Goal: Task Accomplishment & Management: Use online tool/utility

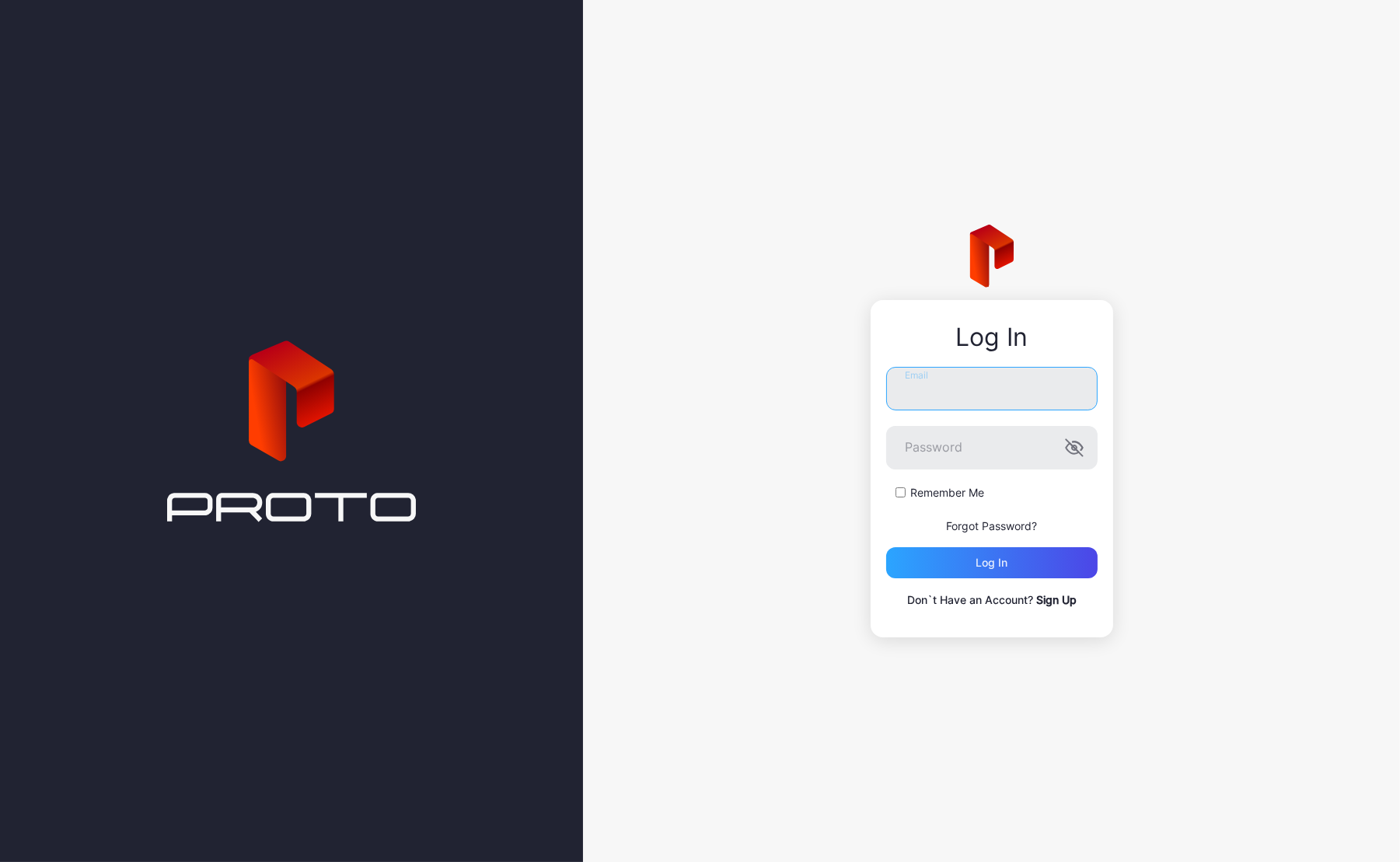
type input "**********"
click at [961, 560] on div "Log in" at bounding box center [992, 563] width 212 height 32
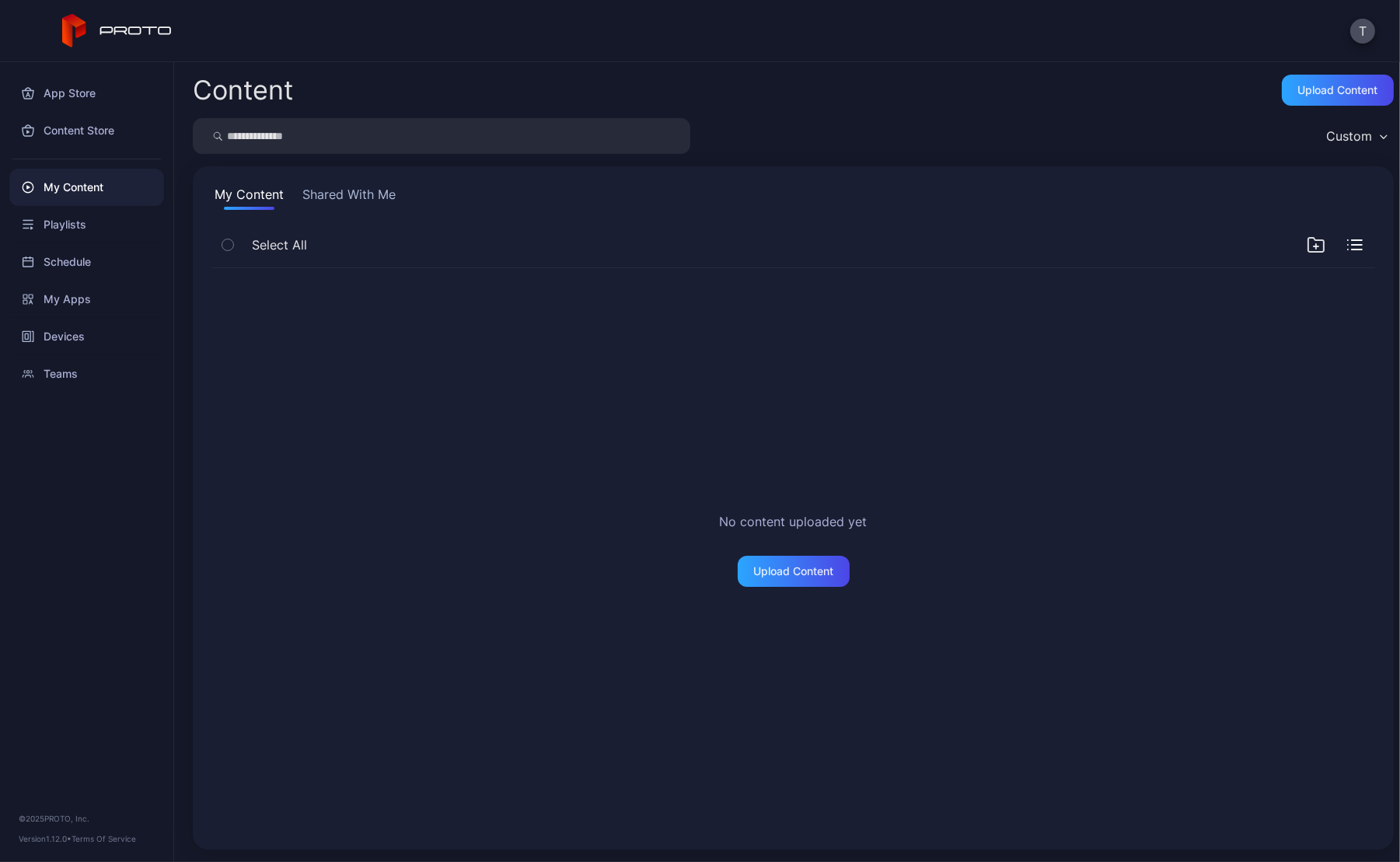
click at [883, 70] on div "Content Upload Content Custom My Content Shared With Me Select All No content u…" at bounding box center [788, 462] width 1227 height 800
click at [1086, 71] on div "Content Upload Content Custom My Content Shared With Me Select All No content u…" at bounding box center [788, 462] width 1227 height 800
click at [63, 339] on div "Devices" at bounding box center [86, 337] width 155 height 37
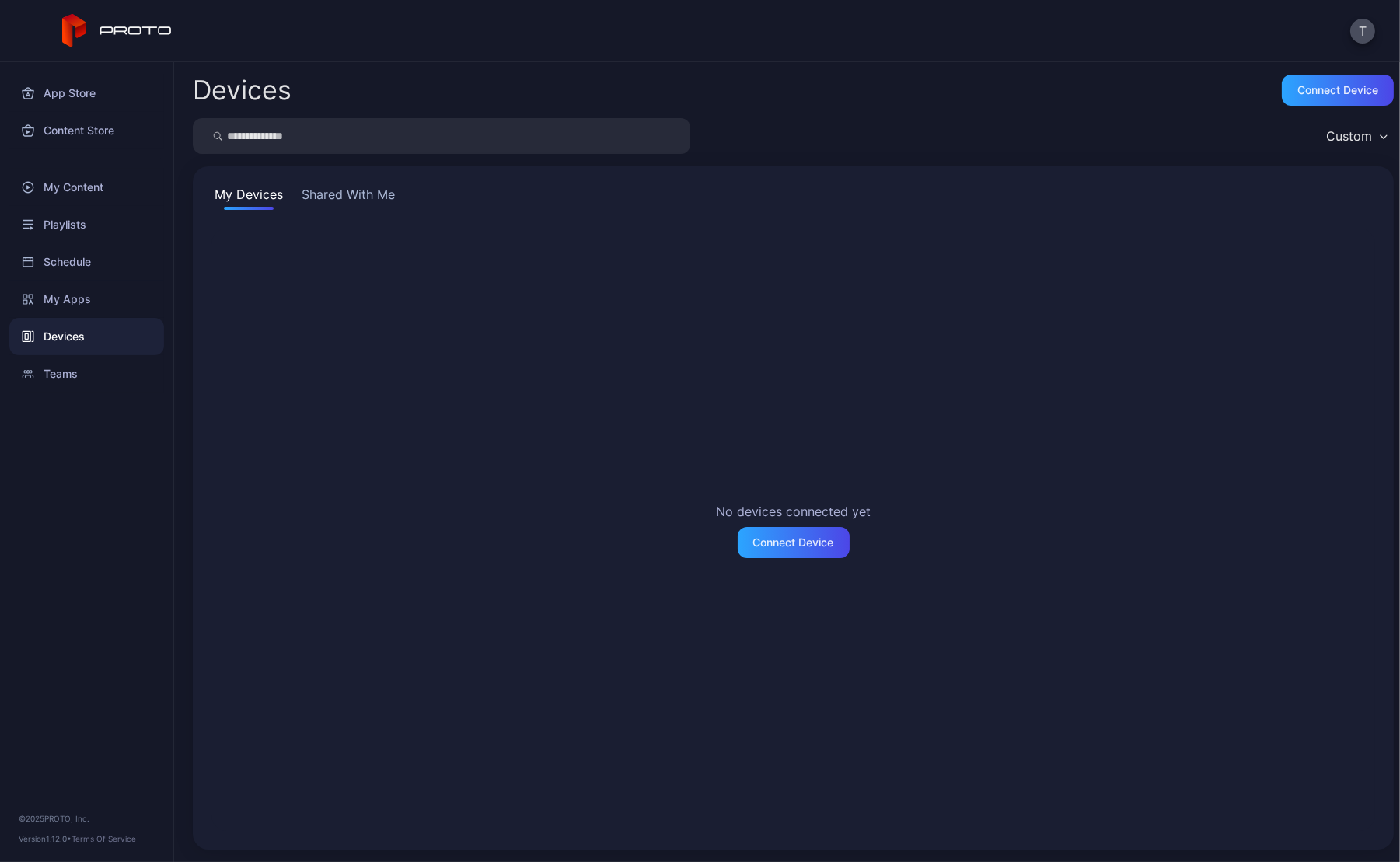
click at [352, 199] on button "Shared With Me" at bounding box center [348, 197] width 99 height 25
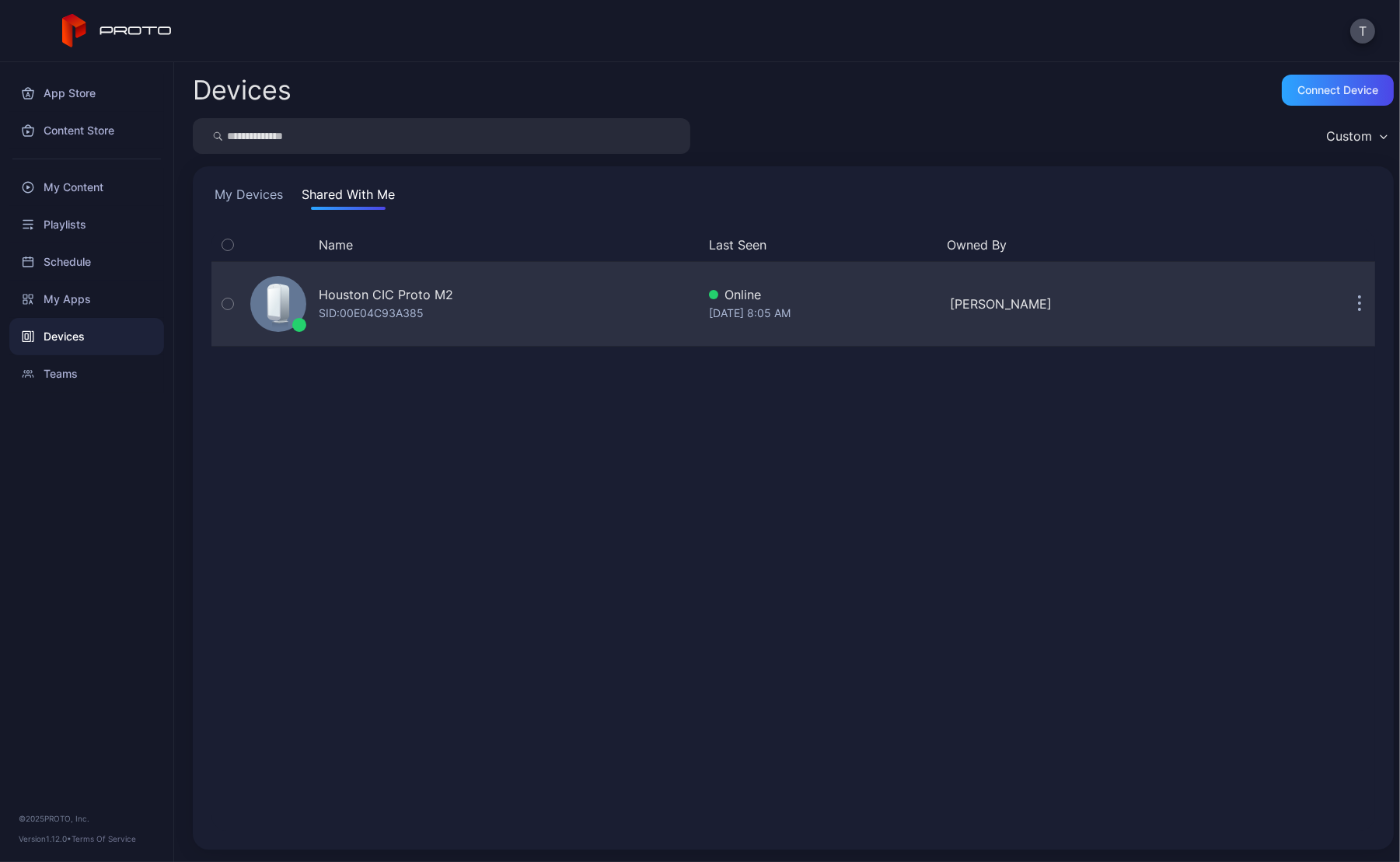
click at [1358, 300] on icon "button" at bounding box center [1360, 303] width 4 height 18
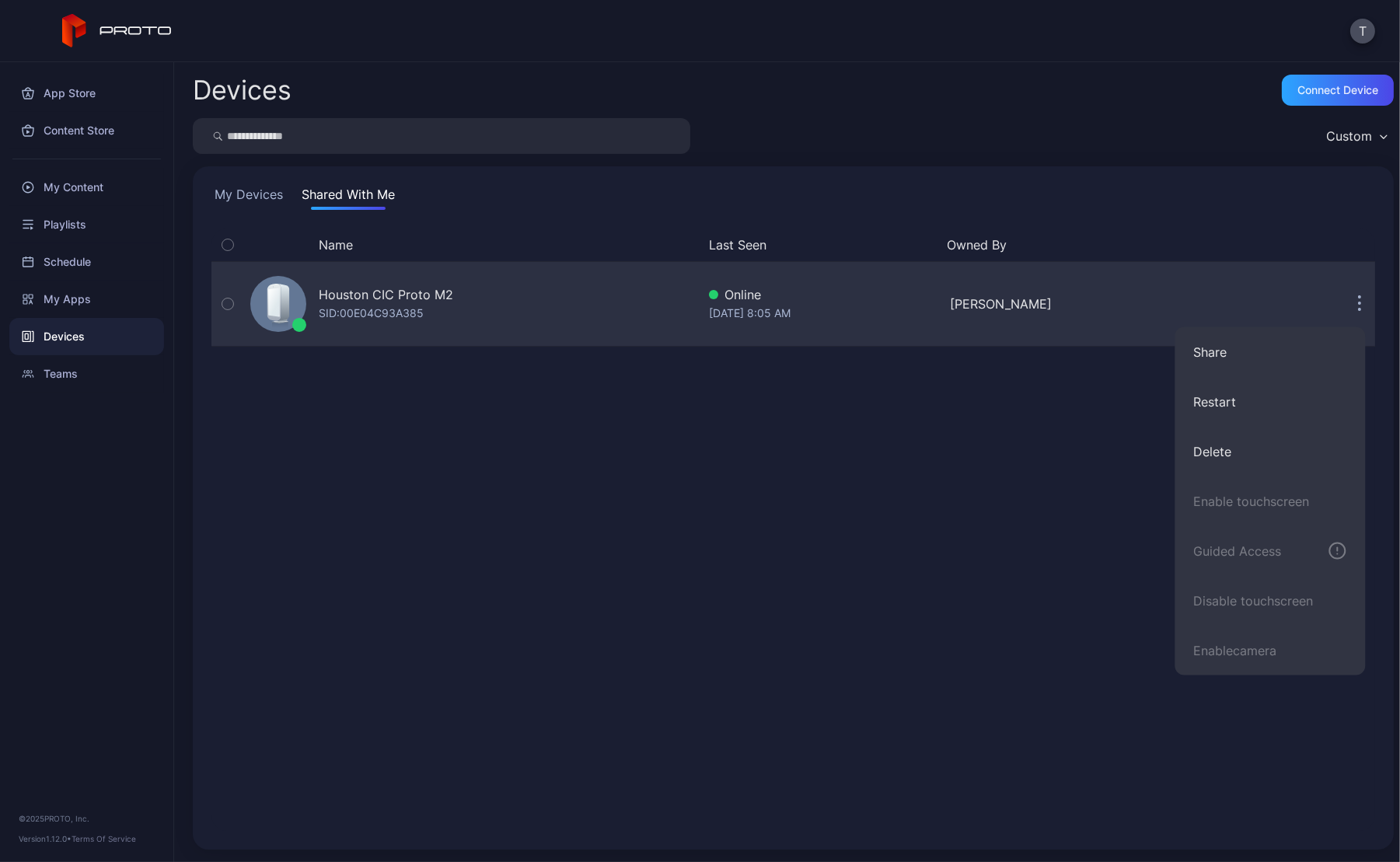
click at [1358, 300] on icon "button" at bounding box center [1360, 303] width 4 height 18
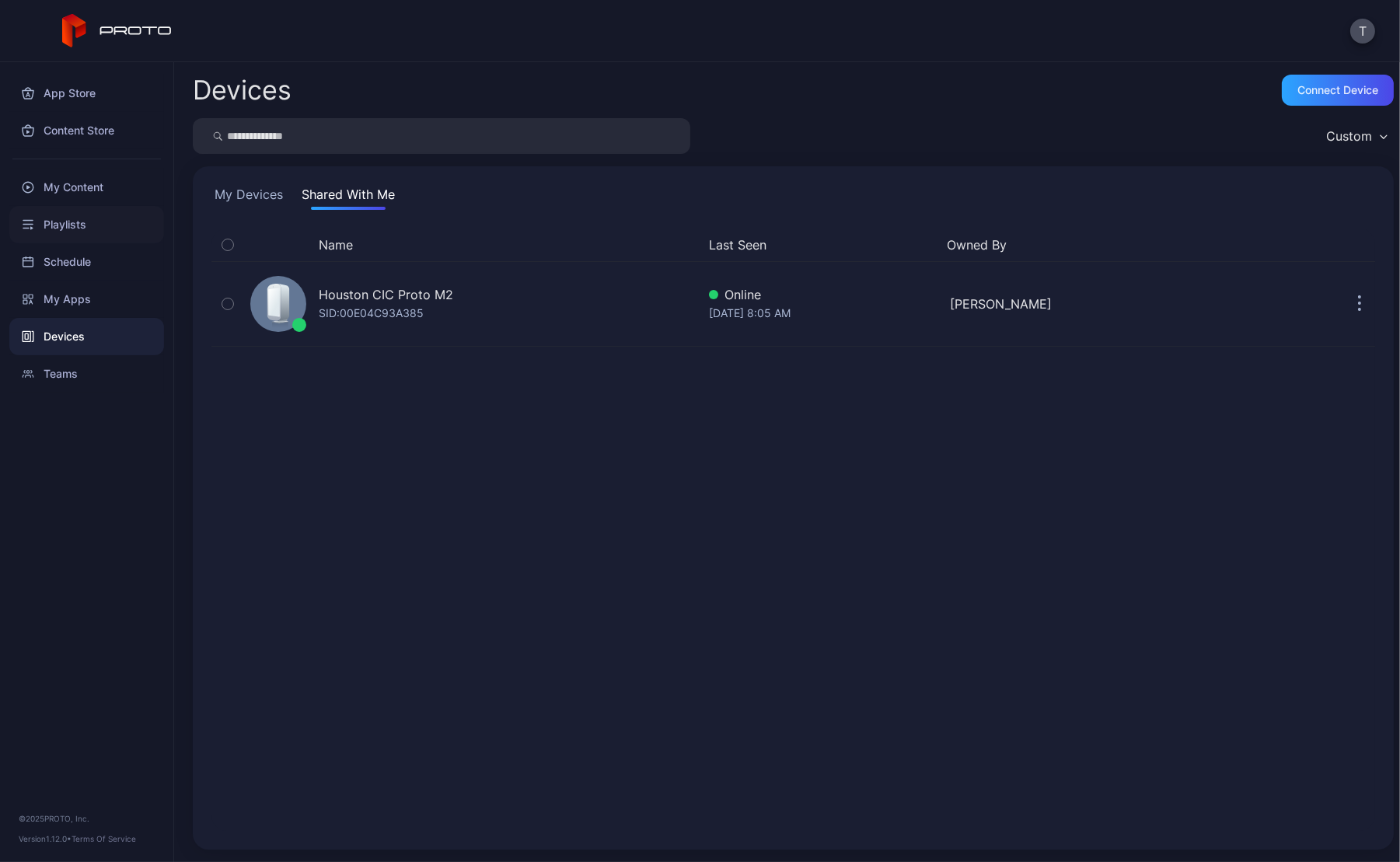
click at [59, 222] on div "Playlists" at bounding box center [86, 225] width 155 height 37
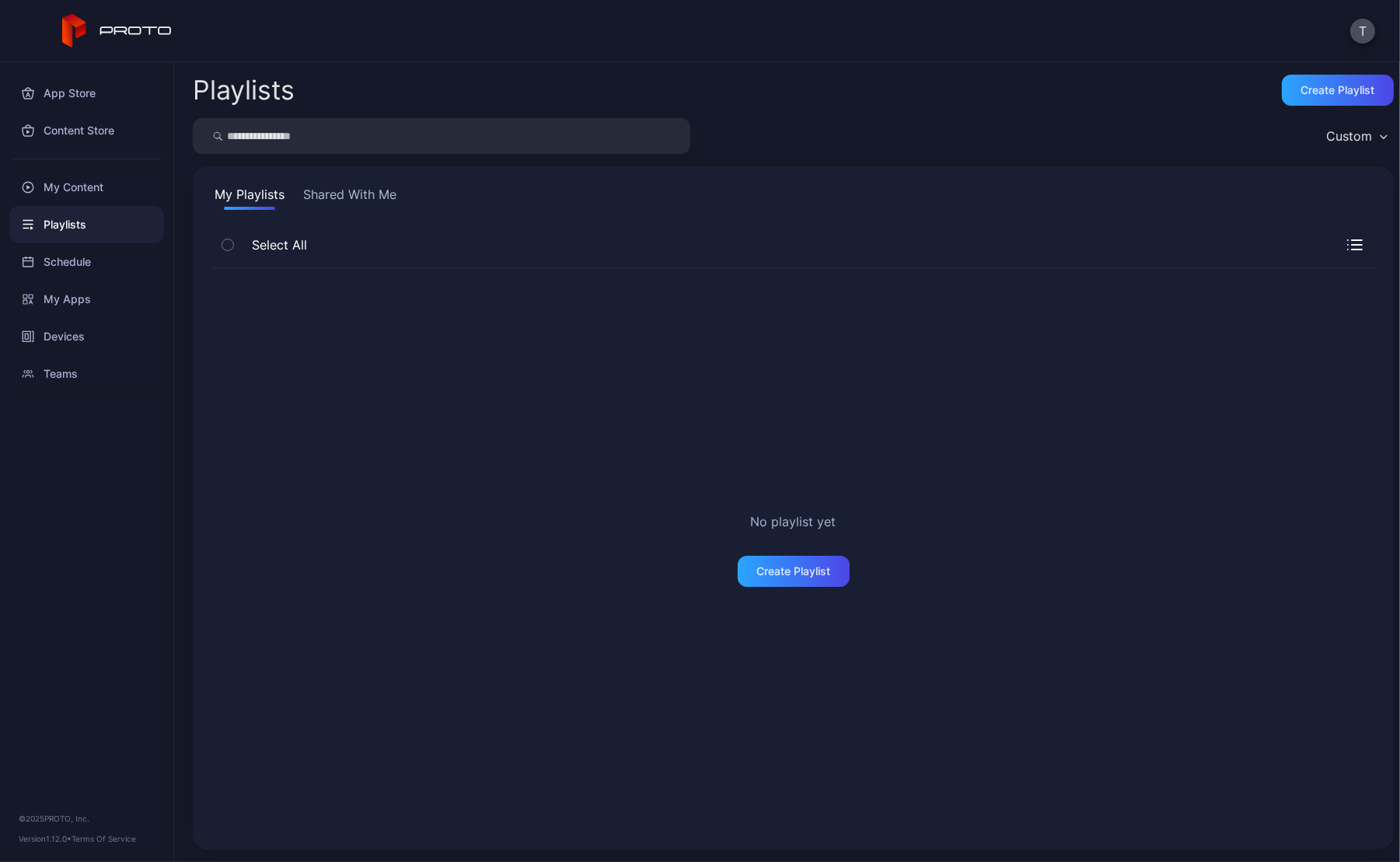
click at [360, 195] on button "Shared With Me" at bounding box center [349, 197] width 99 height 25
click at [264, 196] on button "My Playlists" at bounding box center [250, 197] width 76 height 25
click at [66, 184] on div "My Content" at bounding box center [86, 187] width 155 height 37
click at [228, 248] on icon "button" at bounding box center [228, 245] width 11 height 17
click at [296, 235] on div "Select All" at bounding box center [259, 244] width 96 height 32
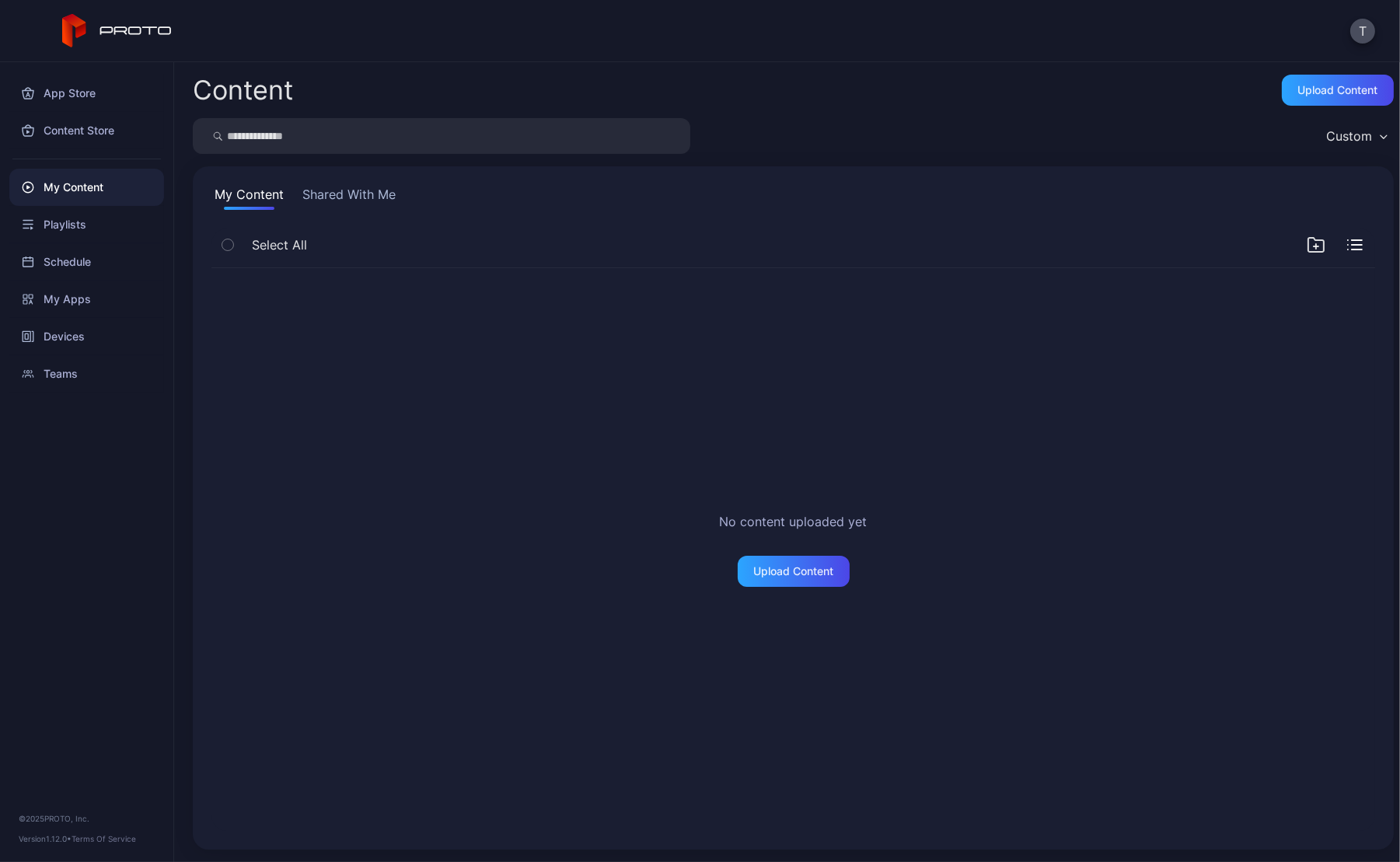
click at [291, 249] on span "Select All" at bounding box center [280, 245] width 56 height 19
click at [1307, 248] on icon "button" at bounding box center [1317, 245] width 19 height 19
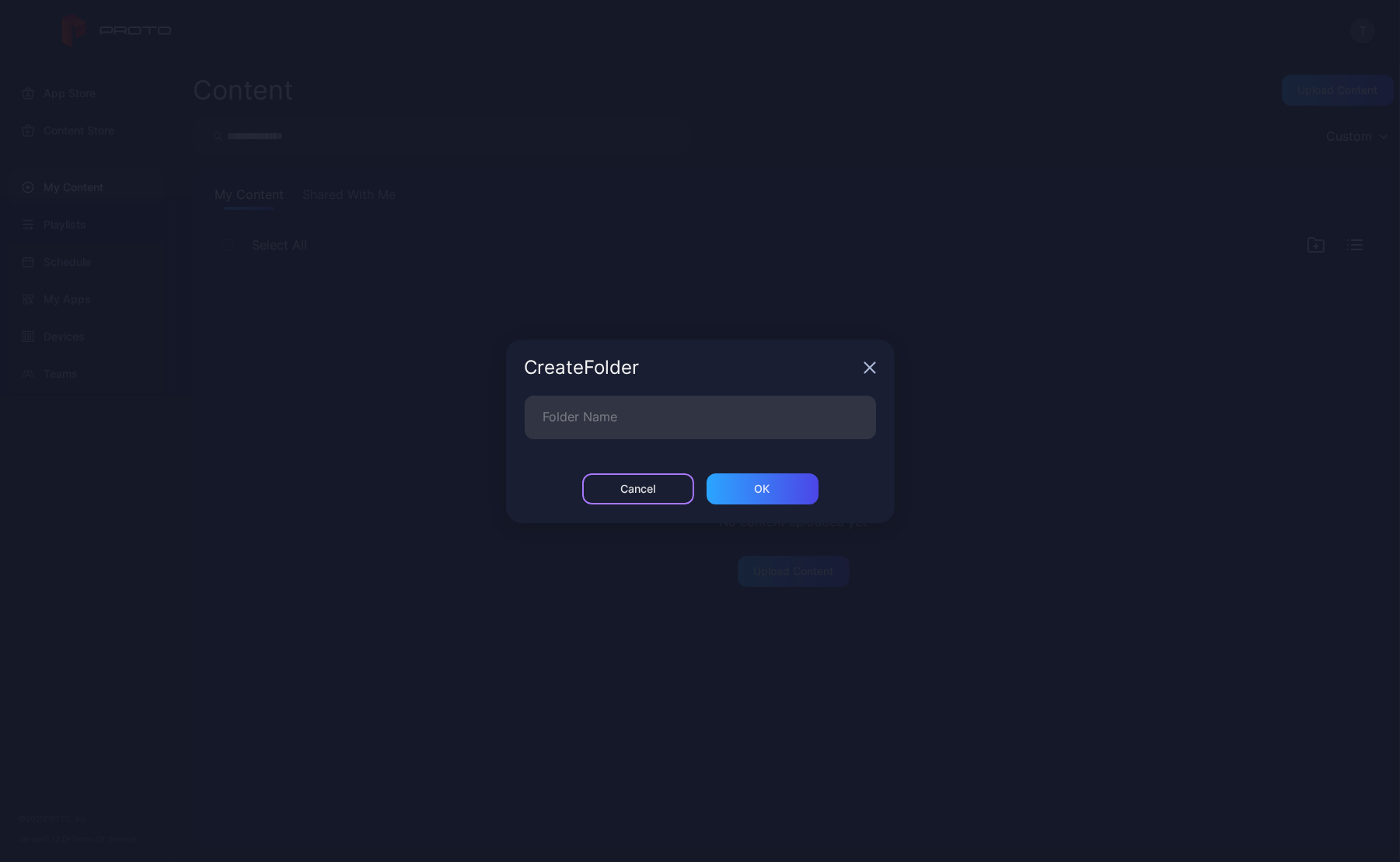
click at [669, 482] on div "Cancel" at bounding box center [638, 489] width 112 height 32
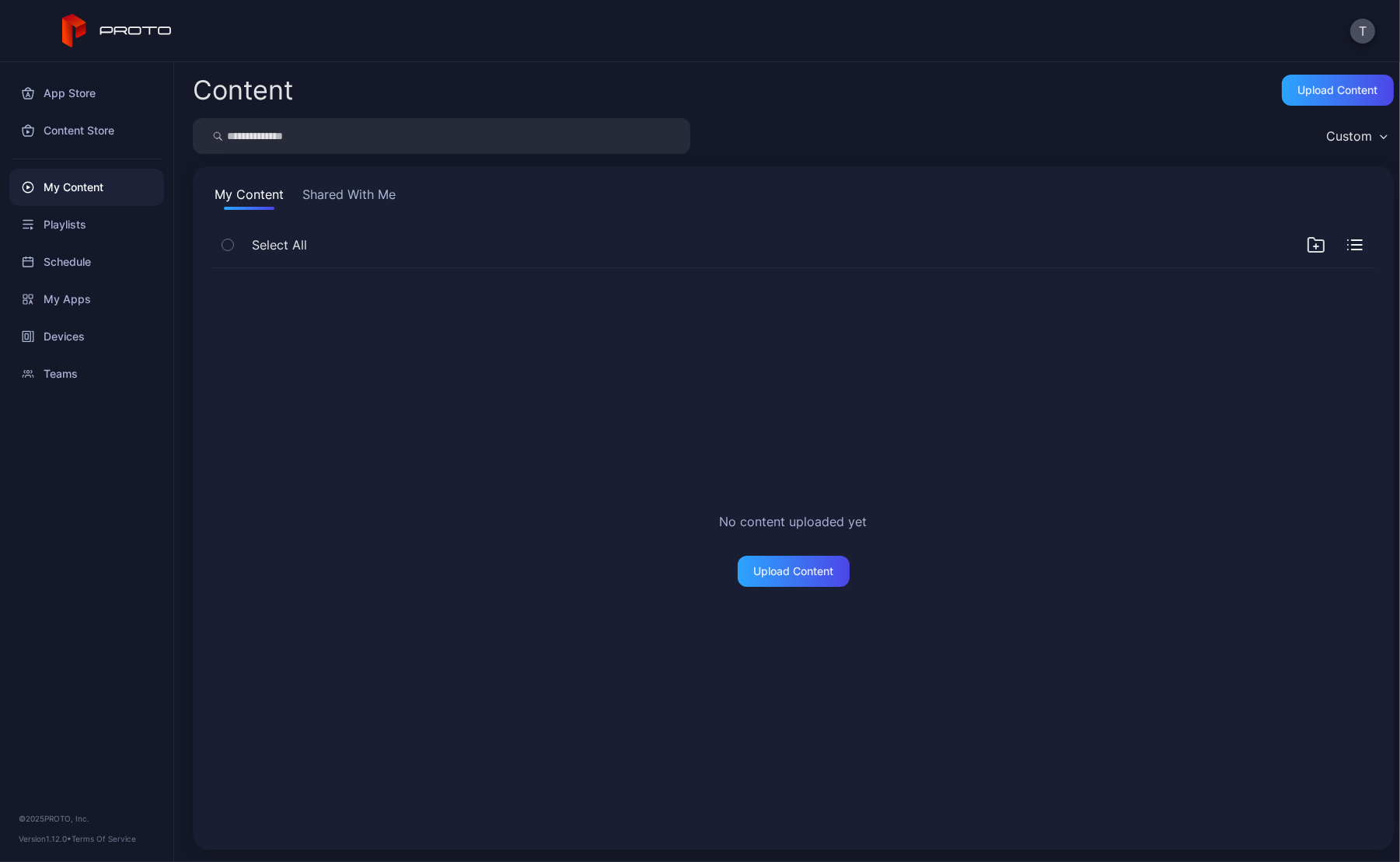
click at [1347, 242] on icon "button" at bounding box center [1355, 245] width 16 height 11
click at [1336, 254] on div "Name Size Date added" at bounding box center [793, 248] width 1164 height 40
click at [1347, 250] on icon "button" at bounding box center [1355, 245] width 16 height 16
click at [781, 566] on div "Upload Content" at bounding box center [793, 571] width 80 height 12
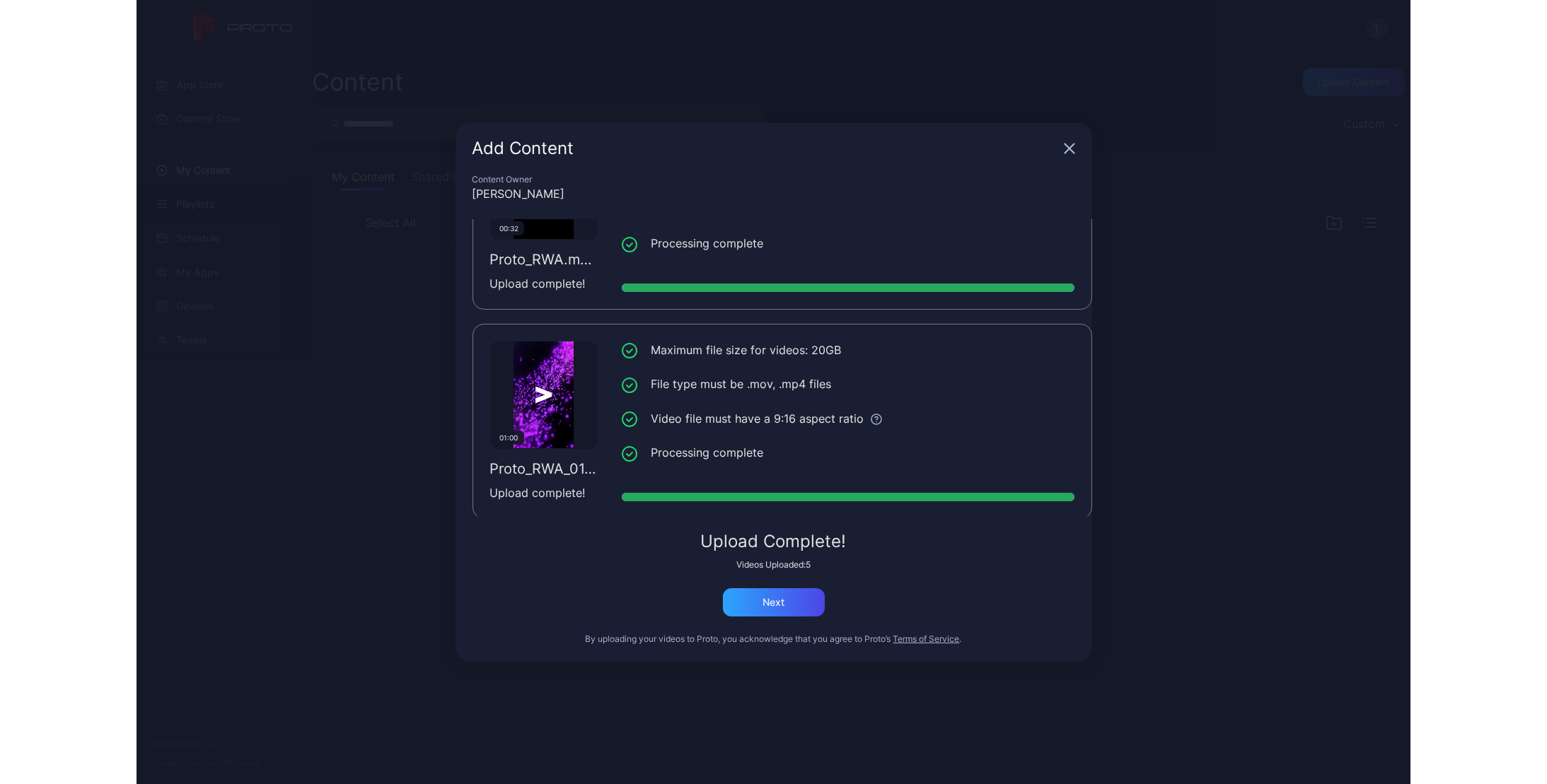
scroll to position [732, 0]
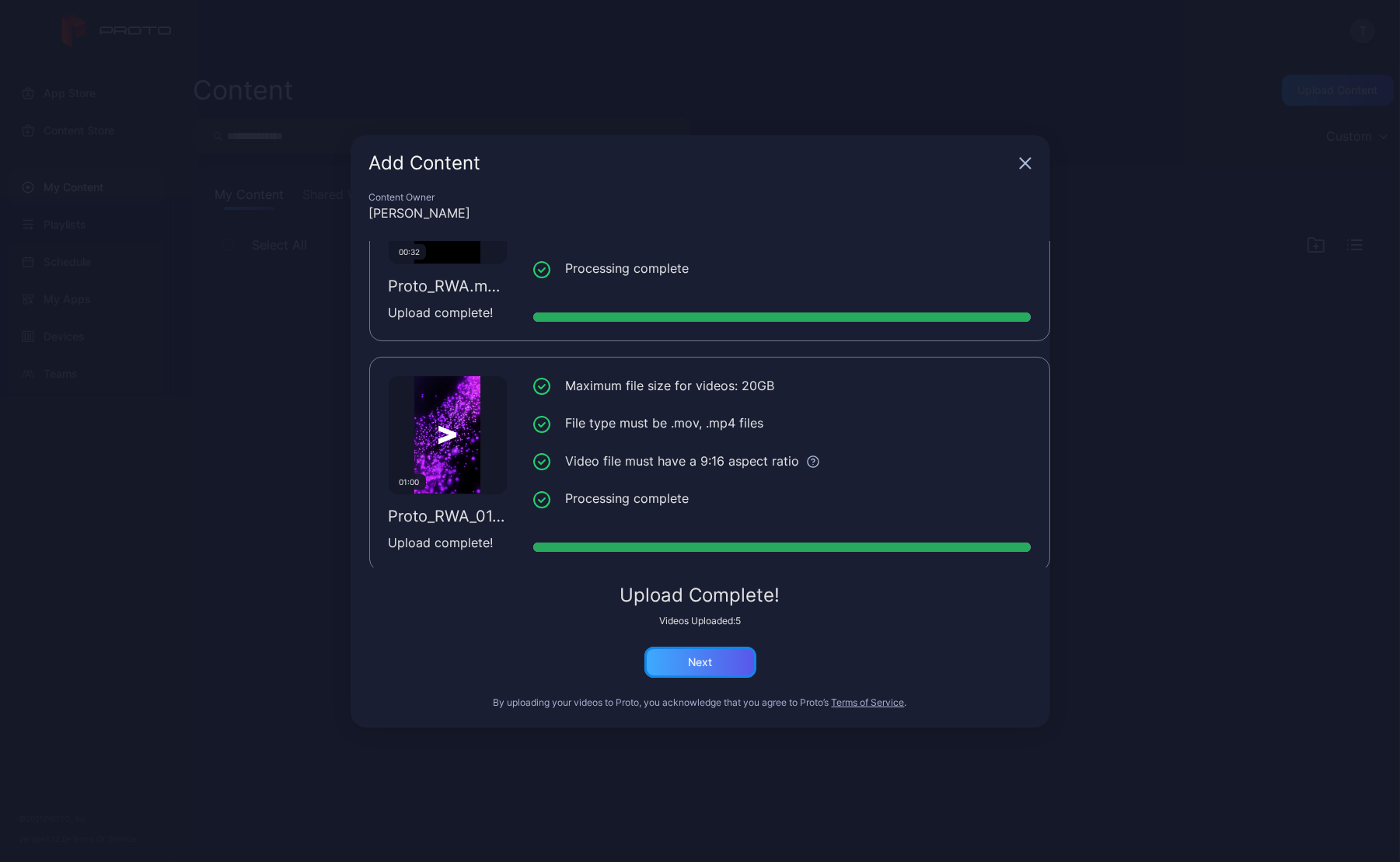
click at [711, 665] on div "Next" at bounding box center [700, 662] width 24 height 12
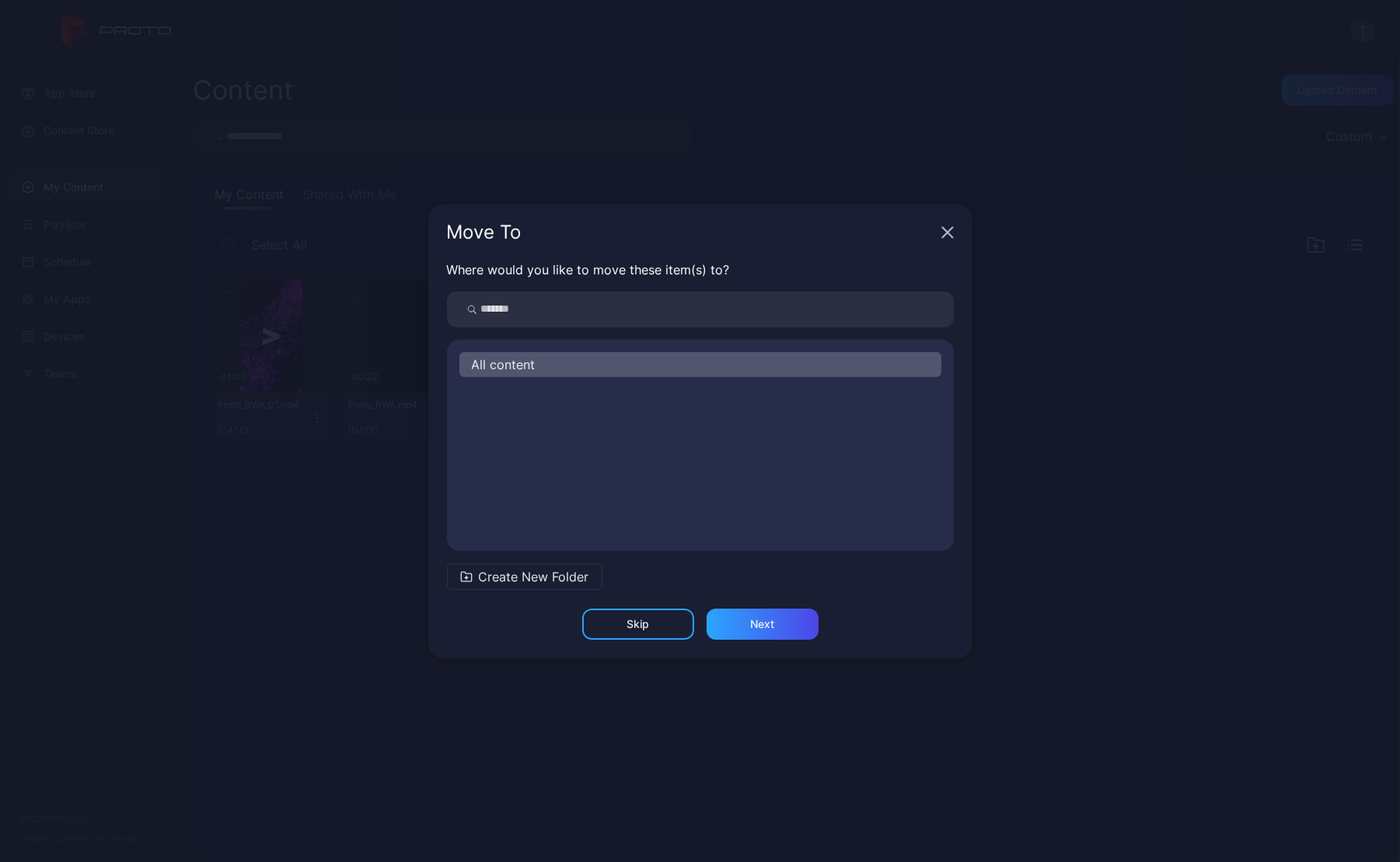
click at [615, 365] on div "All content" at bounding box center [700, 365] width 482 height 25
click at [768, 625] on div "Next" at bounding box center [763, 624] width 24 height 12
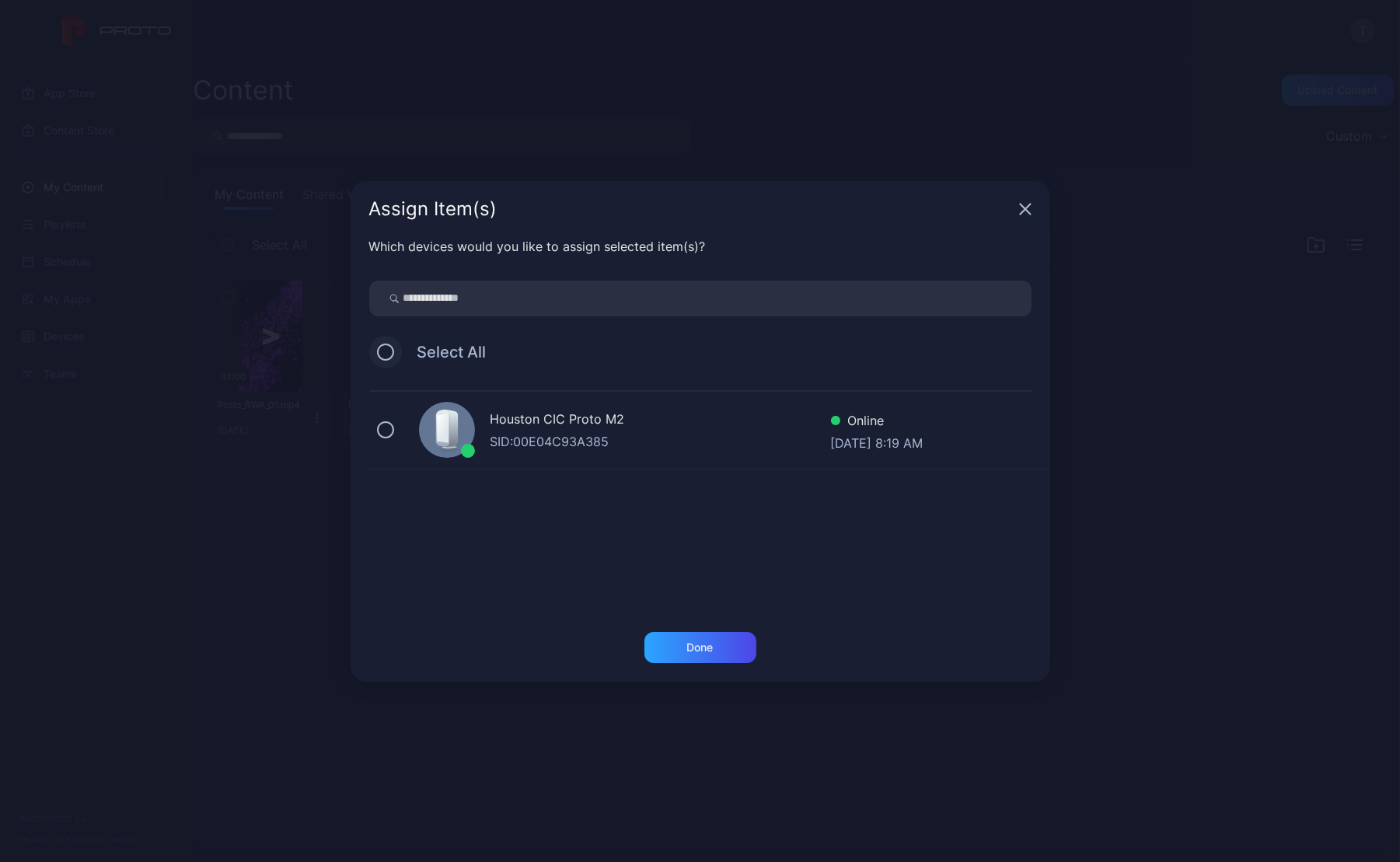
click at [386, 354] on button at bounding box center [385, 352] width 17 height 17
click at [386, 354] on icon at bounding box center [385, 352] width 17 height 17
click at [709, 642] on div "Done" at bounding box center [700, 647] width 26 height 12
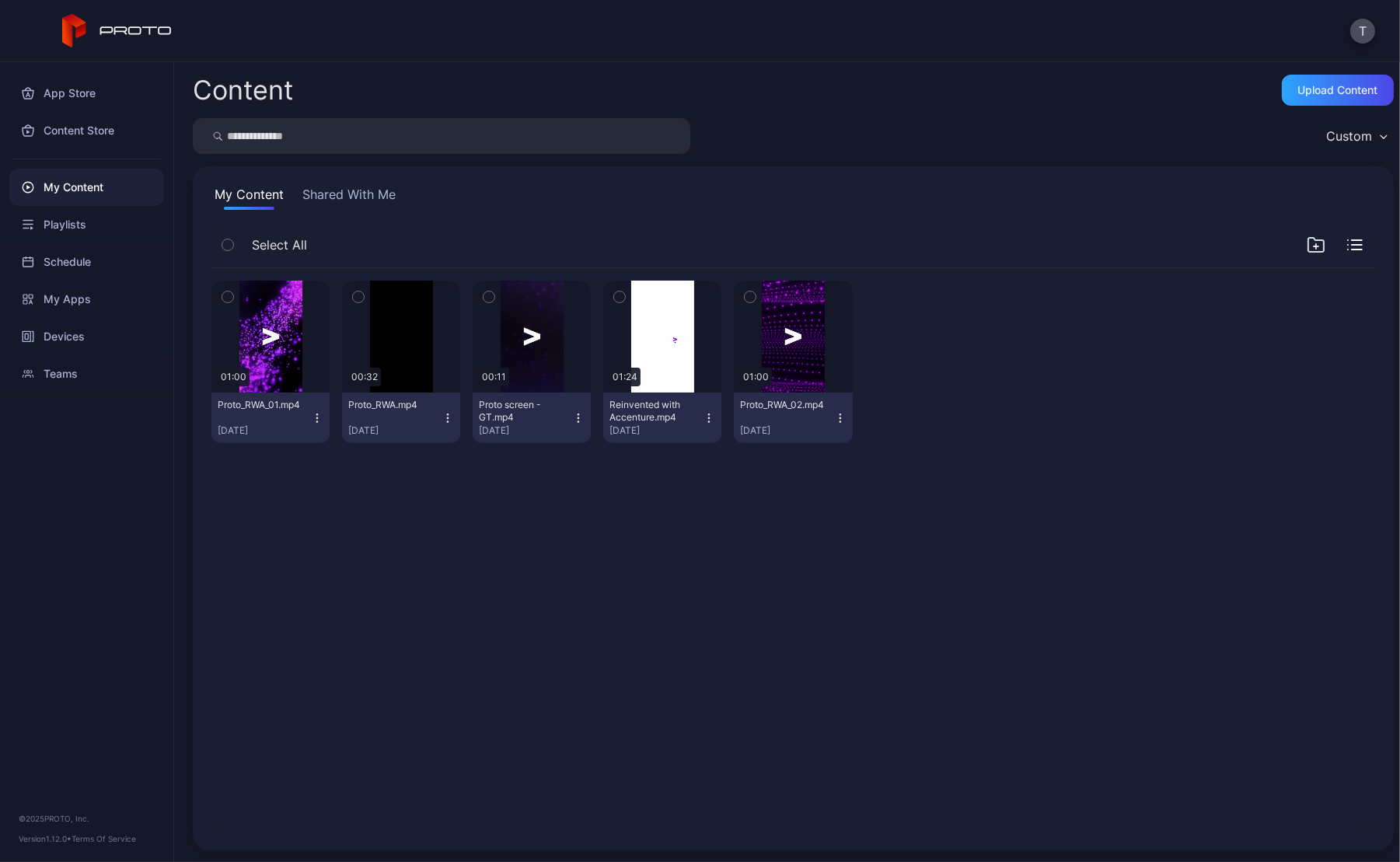
click at [732, 622] on div "Preview 01:00 Proto_RWA_01.mp4 [DATE] Preview 00:32 Proto_RWA.mp4 [DATE] Previe…" at bounding box center [793, 550] width 1188 height 588
click at [60, 331] on div "Devices" at bounding box center [86, 337] width 155 height 37
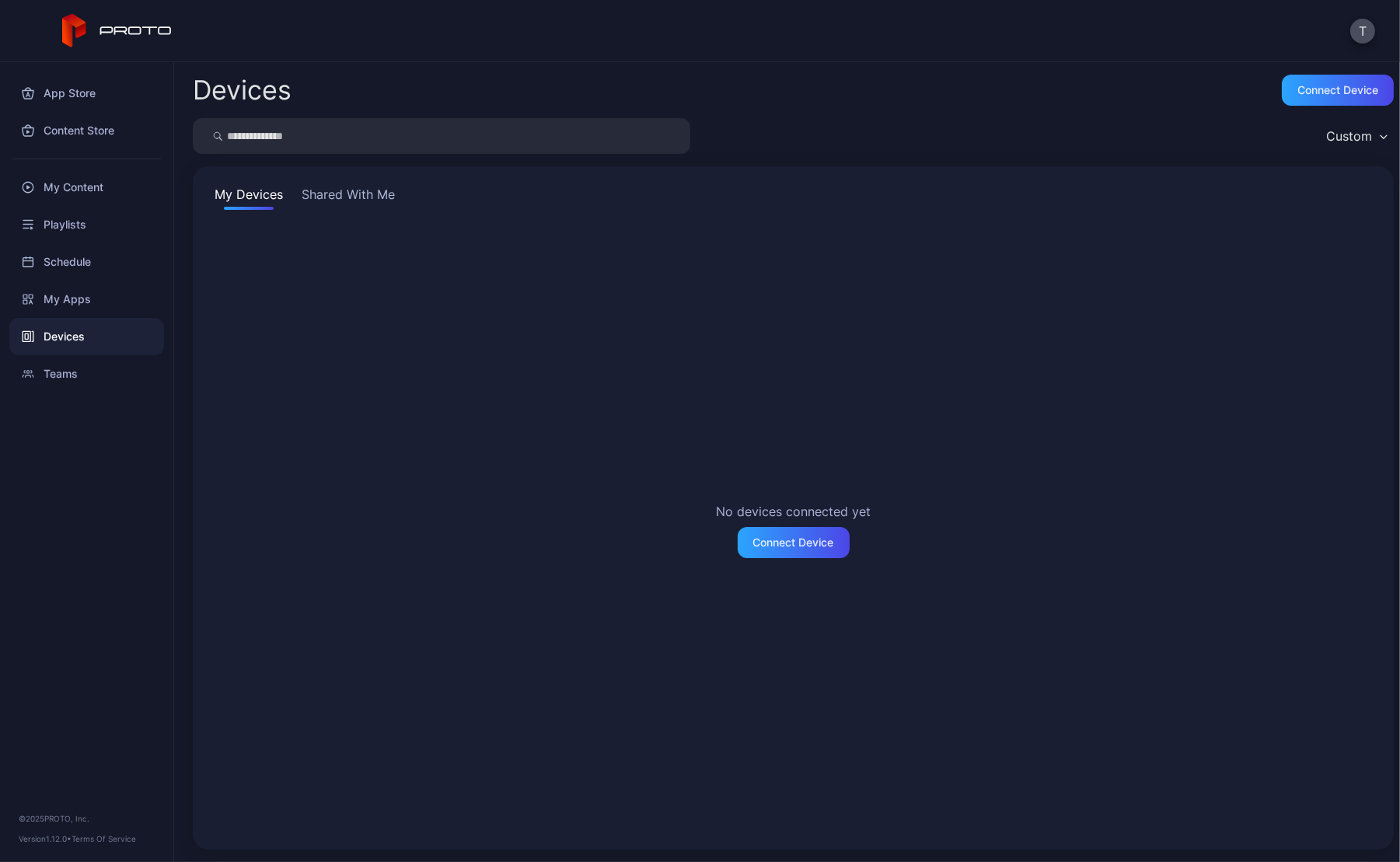
click at [61, 339] on div "Devices" at bounding box center [86, 337] width 155 height 37
click at [366, 200] on button "Shared With Me" at bounding box center [348, 197] width 99 height 25
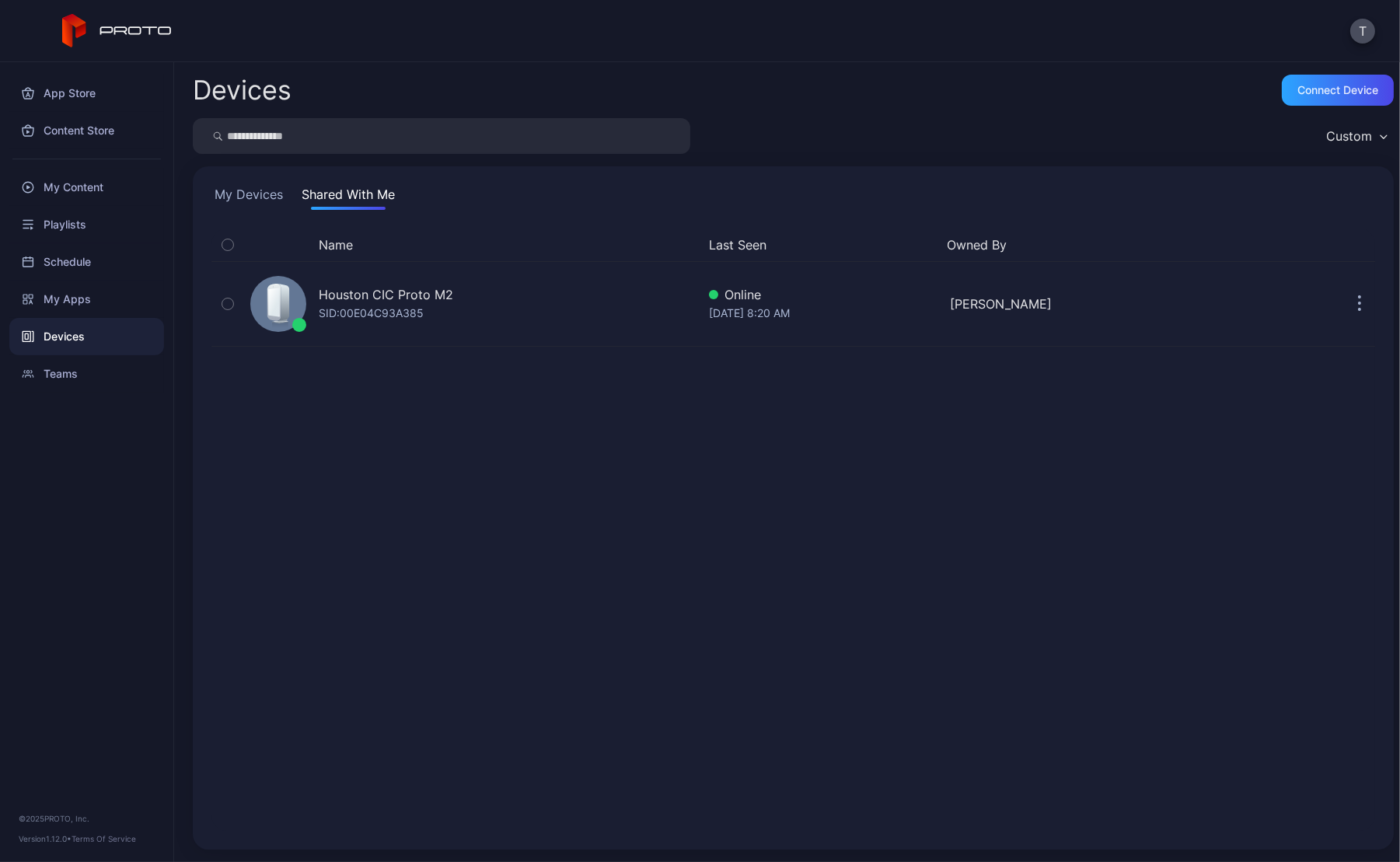
click at [463, 413] on div "Name Last Seen Owned By Houston CIC Proto M2 SID: 00E04C93A385 Online [DATE] 8:…" at bounding box center [793, 529] width 1164 height 602
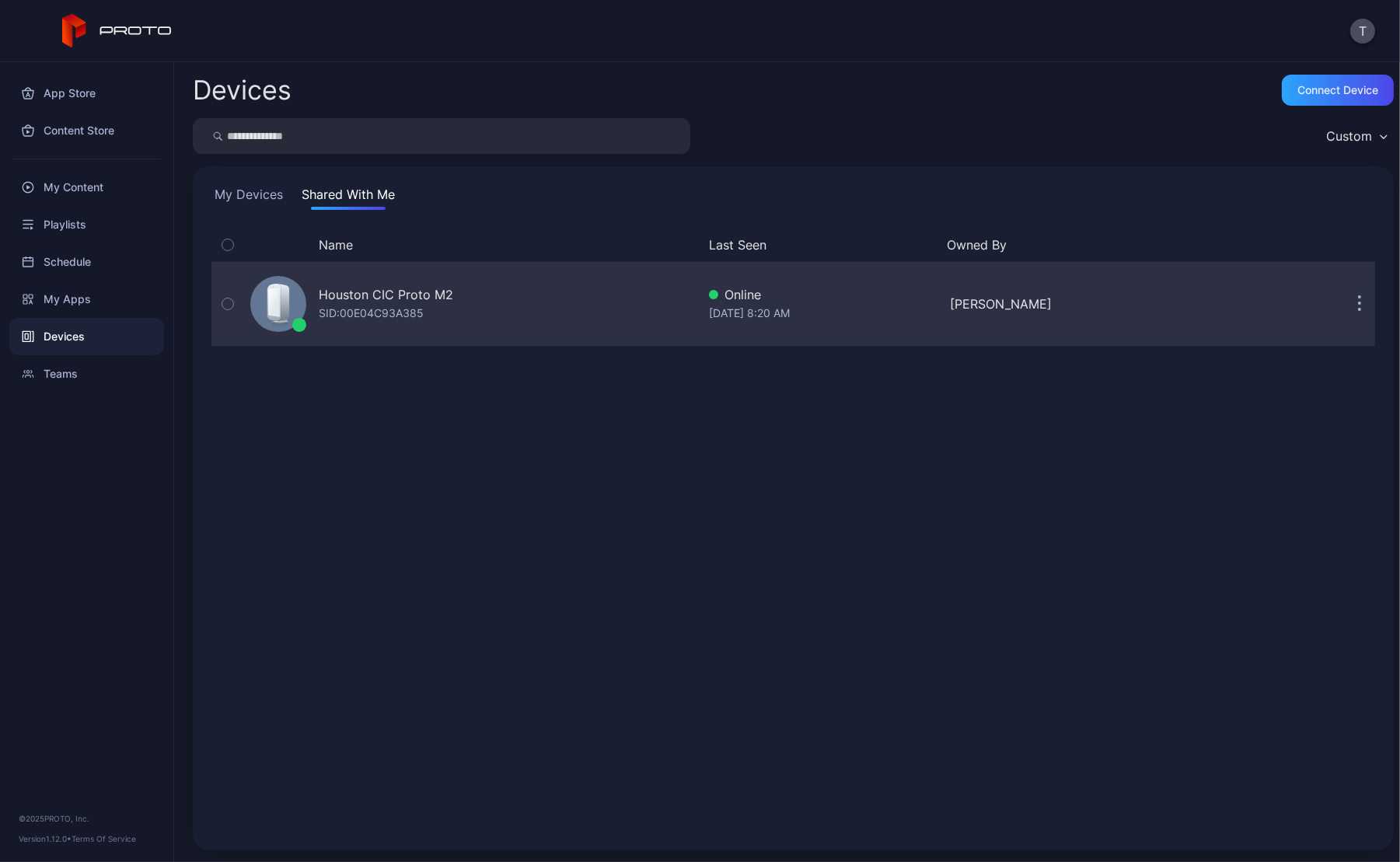
click at [416, 294] on div "Houston CIC Proto M2" at bounding box center [386, 295] width 135 height 19
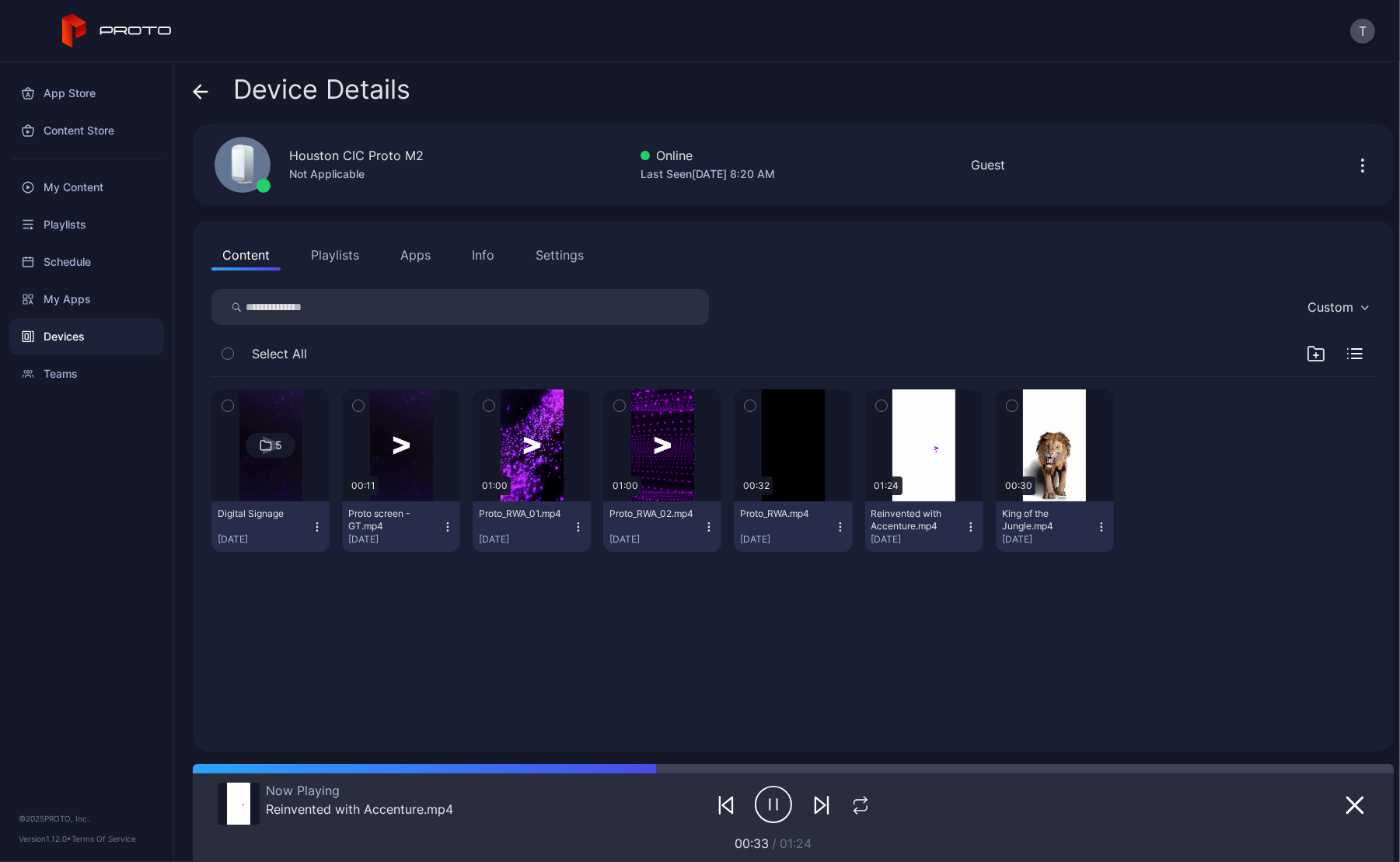
click at [918, 630] on div "5 Digital Signage [DATE] 00:11 Proto screen - GT.mp4 [DATE] 01:00 Proto_RWA_01.…" at bounding box center [793, 555] width 1188 height 381
click at [336, 254] on button "Playlists" at bounding box center [334, 255] width 70 height 32
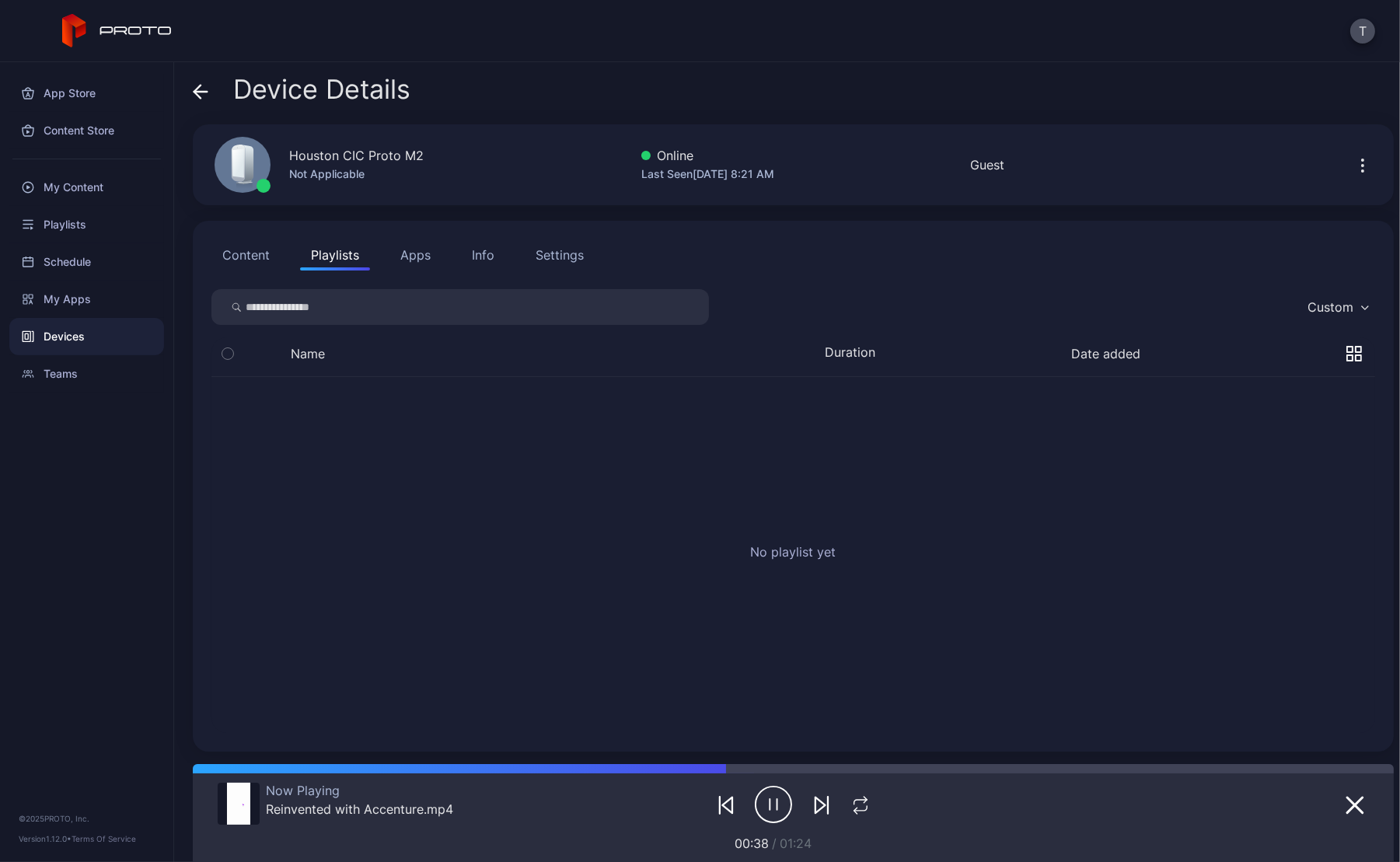
click at [228, 254] on button "Content" at bounding box center [246, 255] width 70 height 32
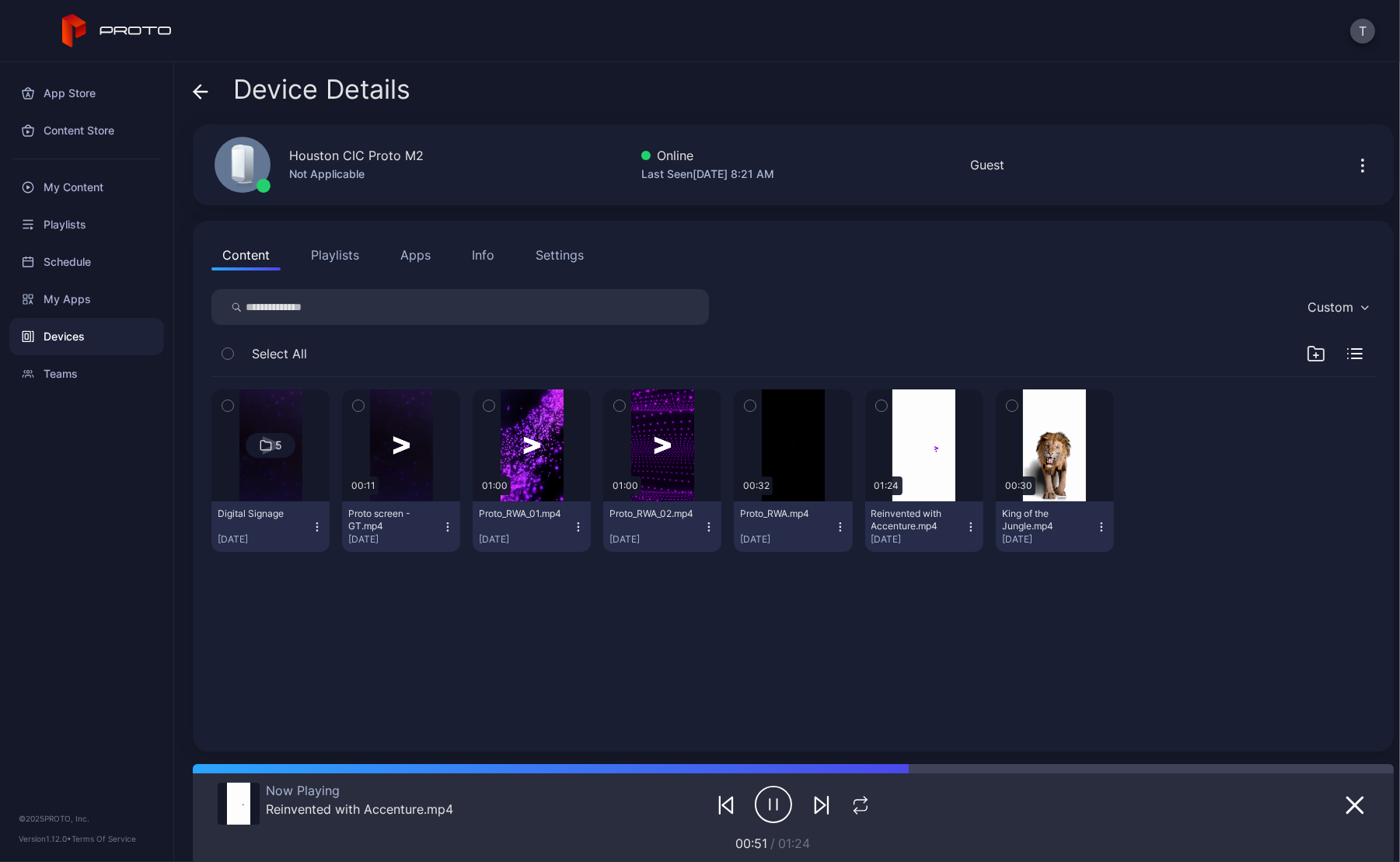
click at [697, 646] on div "5 Digital Signage [DATE] 00:11 Proto screen - GT.mp4 [DATE] 01:00 Proto_RWA_01.…" at bounding box center [793, 555] width 1188 height 381
click at [485, 158] on div "Houston CIC Proto M2 Not Applicable Online Last Seen [DATE] 8:21 AM Guest" at bounding box center [793, 164] width 1201 height 81
click at [1362, 165] on icon "button" at bounding box center [1363, 166] width 2 height 2
click at [199, 89] on icon at bounding box center [200, 92] width 16 height 16
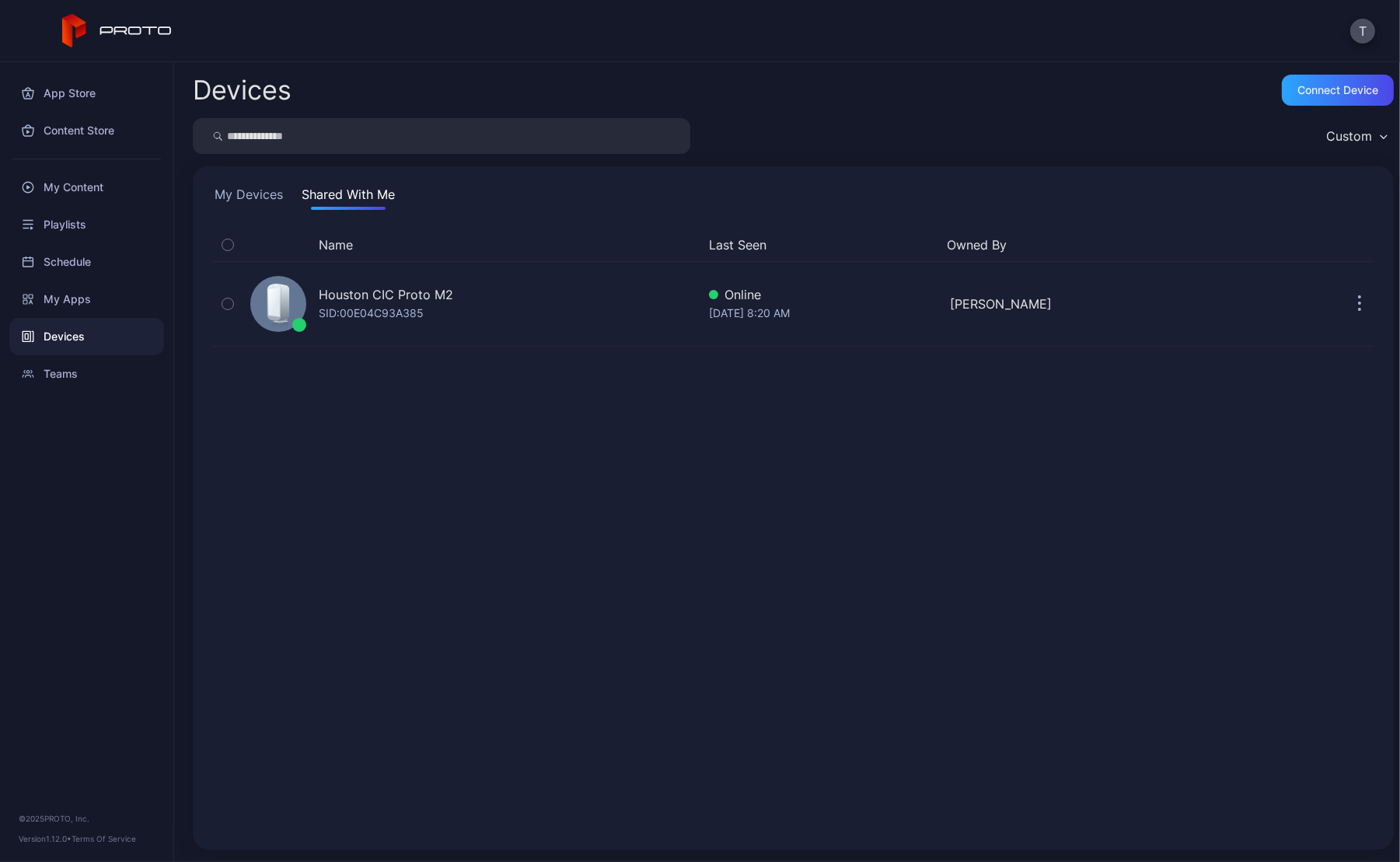
click at [362, 439] on div "Name Last Seen Owned By Houston CIC Proto M2 SID: 00E04C93A385 Online [DATE] 8:…" at bounding box center [793, 529] width 1164 height 602
click at [264, 196] on button "My Devices" at bounding box center [249, 197] width 74 height 25
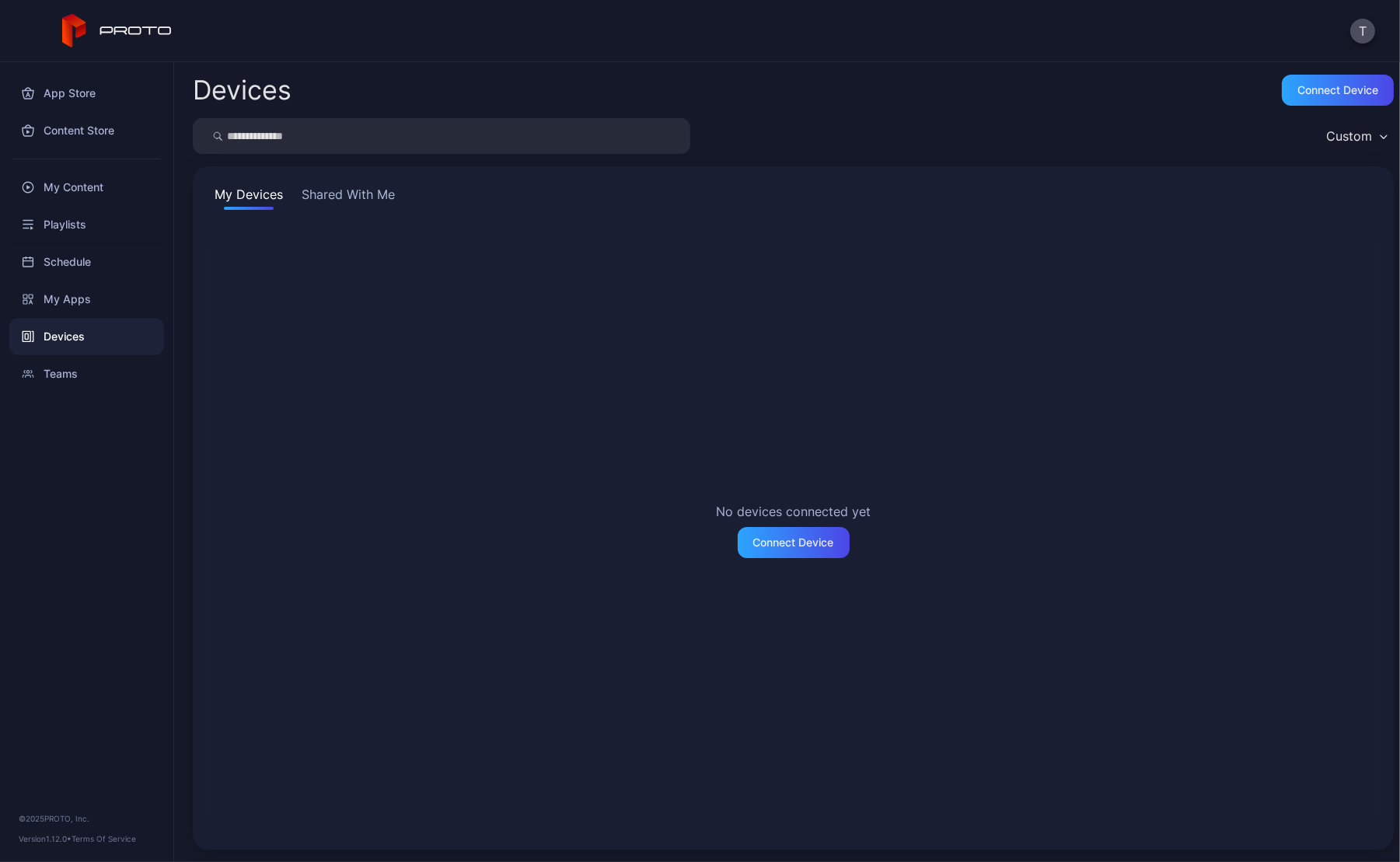
click at [340, 198] on button "Shared With Me" at bounding box center [348, 197] width 99 height 25
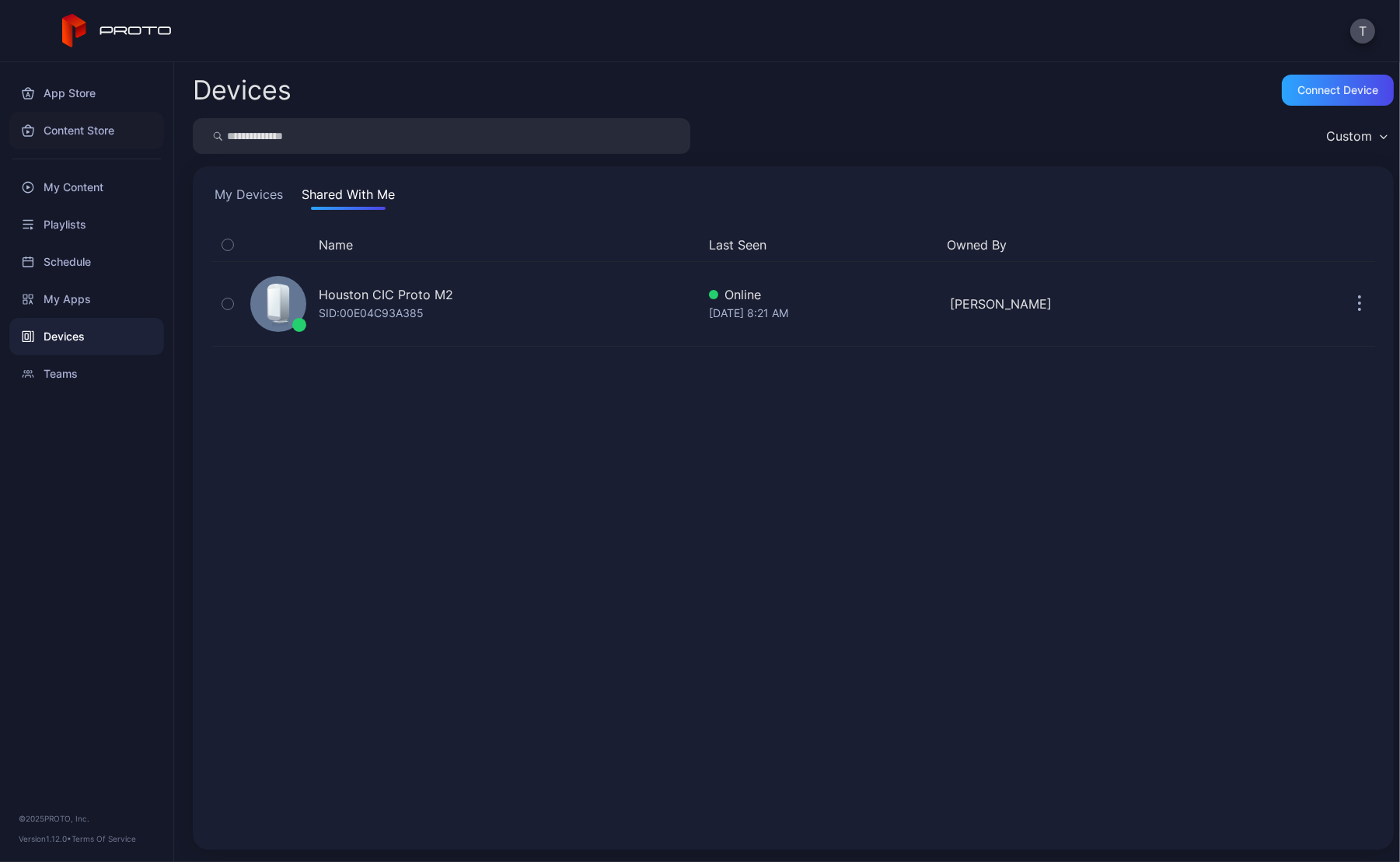
click at [94, 132] on div "Content Store" at bounding box center [86, 131] width 155 height 37
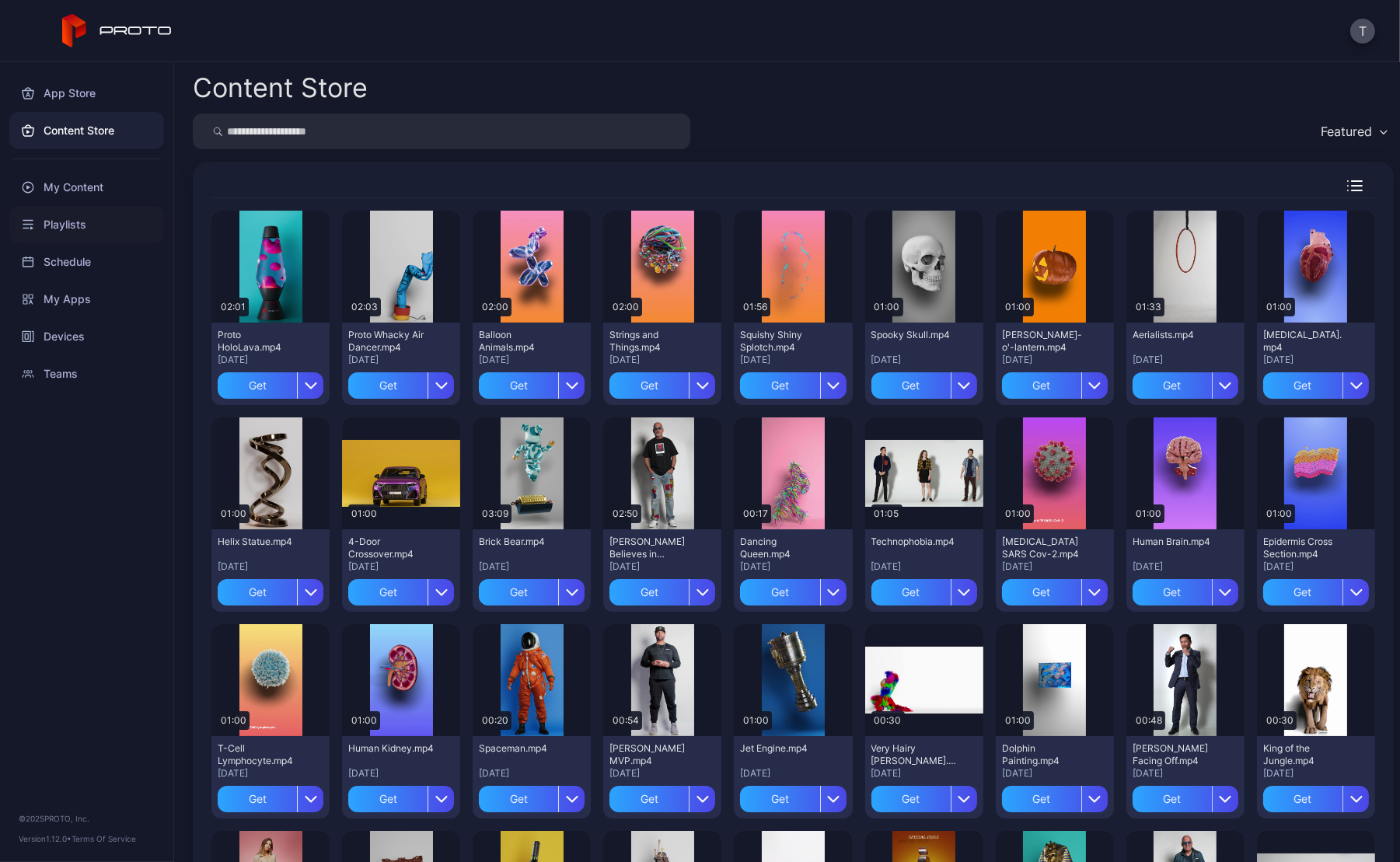
click at [57, 221] on div "Playlists" at bounding box center [86, 225] width 155 height 37
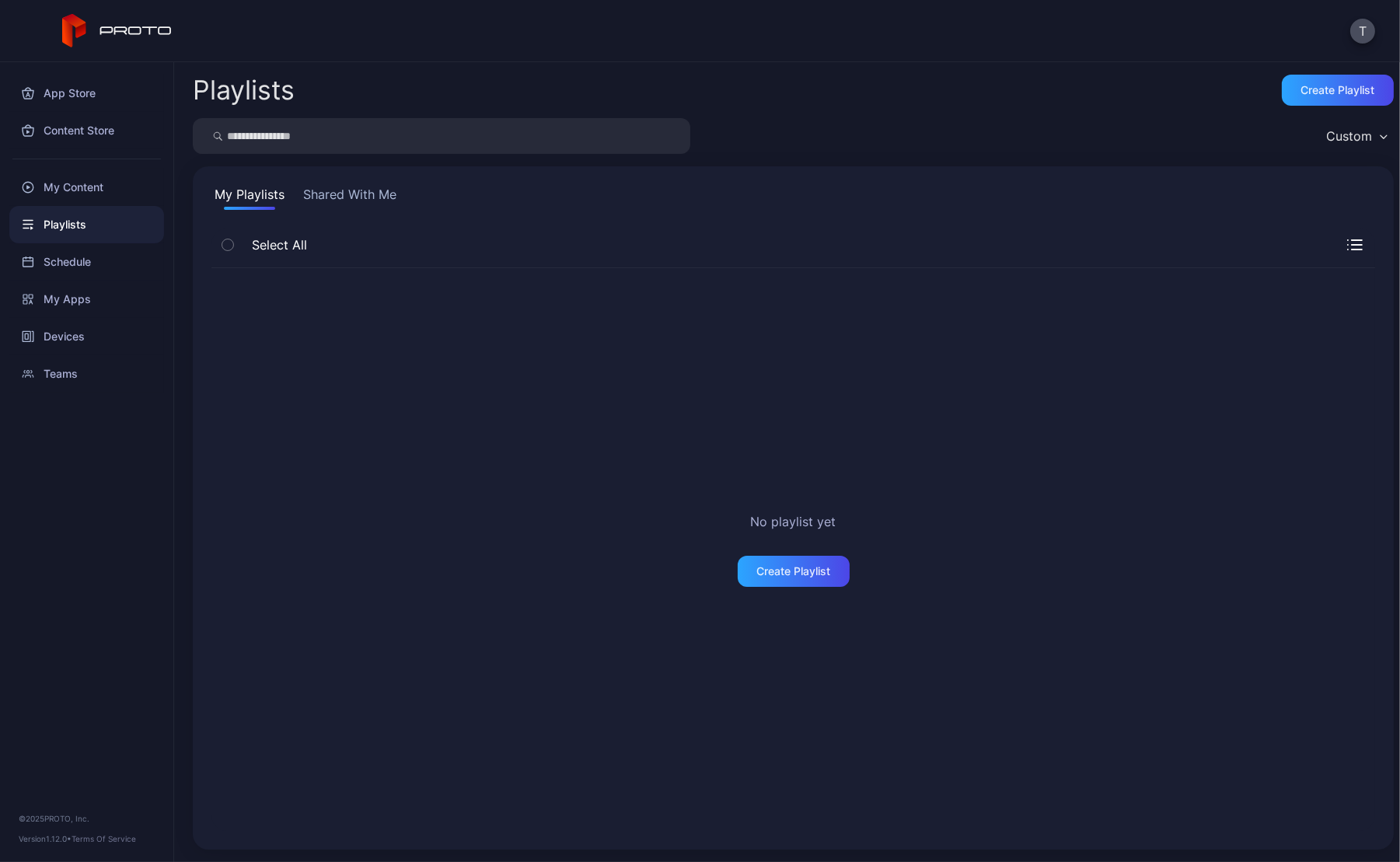
click at [353, 195] on button "Shared With Me" at bounding box center [349, 197] width 99 height 25
click at [244, 194] on button "My Playlists" at bounding box center [250, 197] width 76 height 25
click at [68, 262] on div "Schedule" at bounding box center [86, 262] width 155 height 37
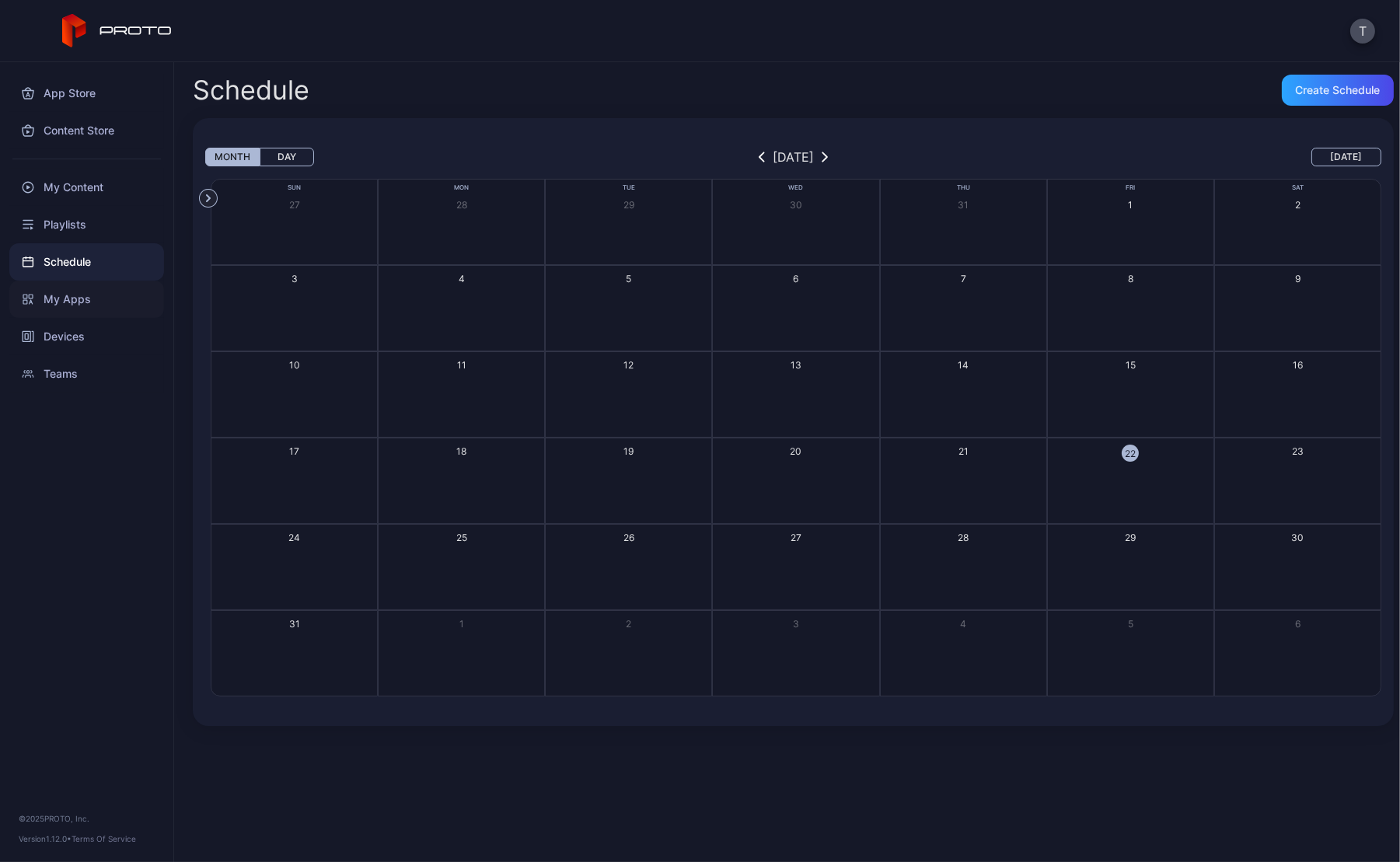
click at [76, 297] on div "My Apps" at bounding box center [86, 300] width 155 height 37
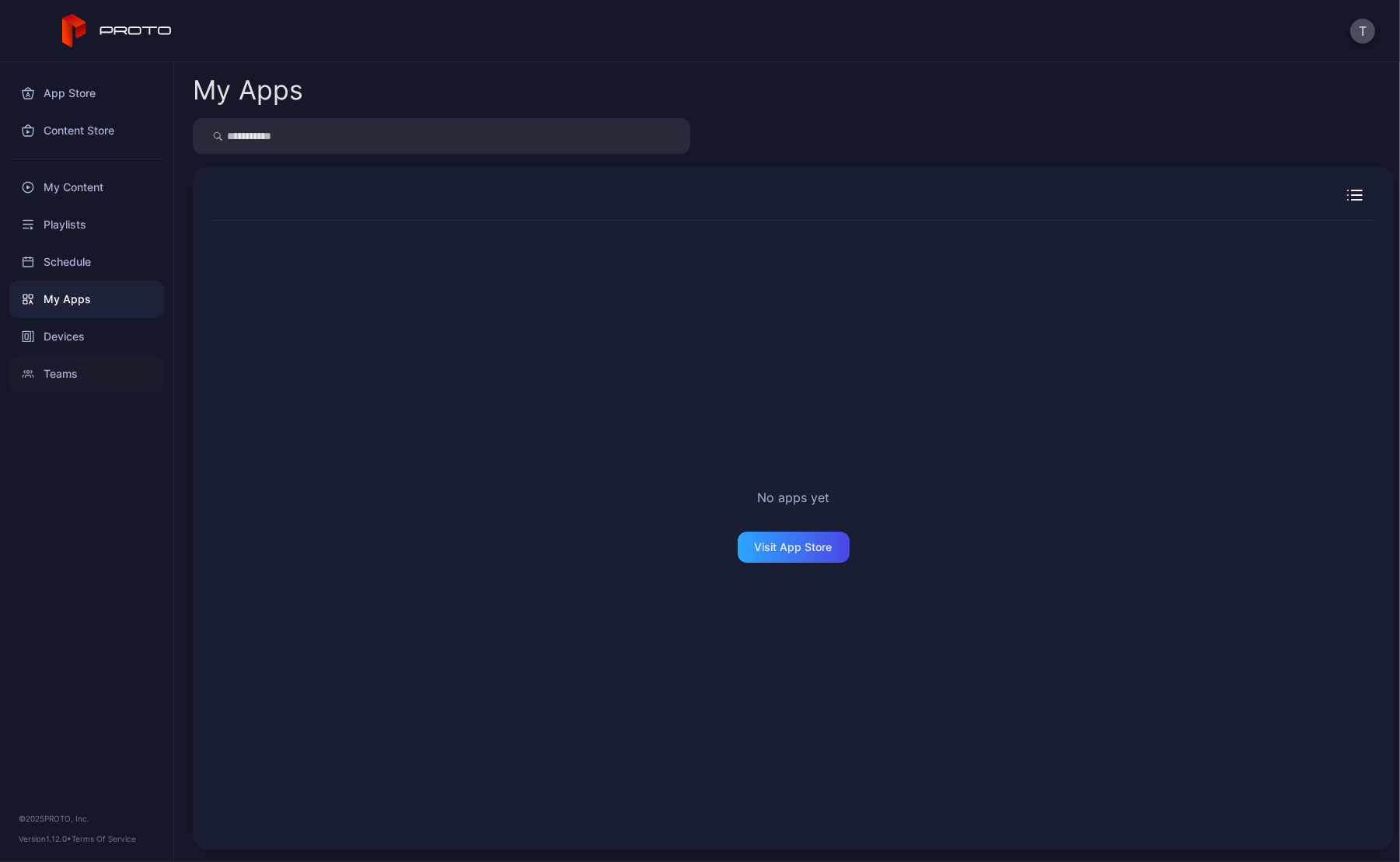
click at [53, 370] on div "Teams" at bounding box center [86, 374] width 155 height 37
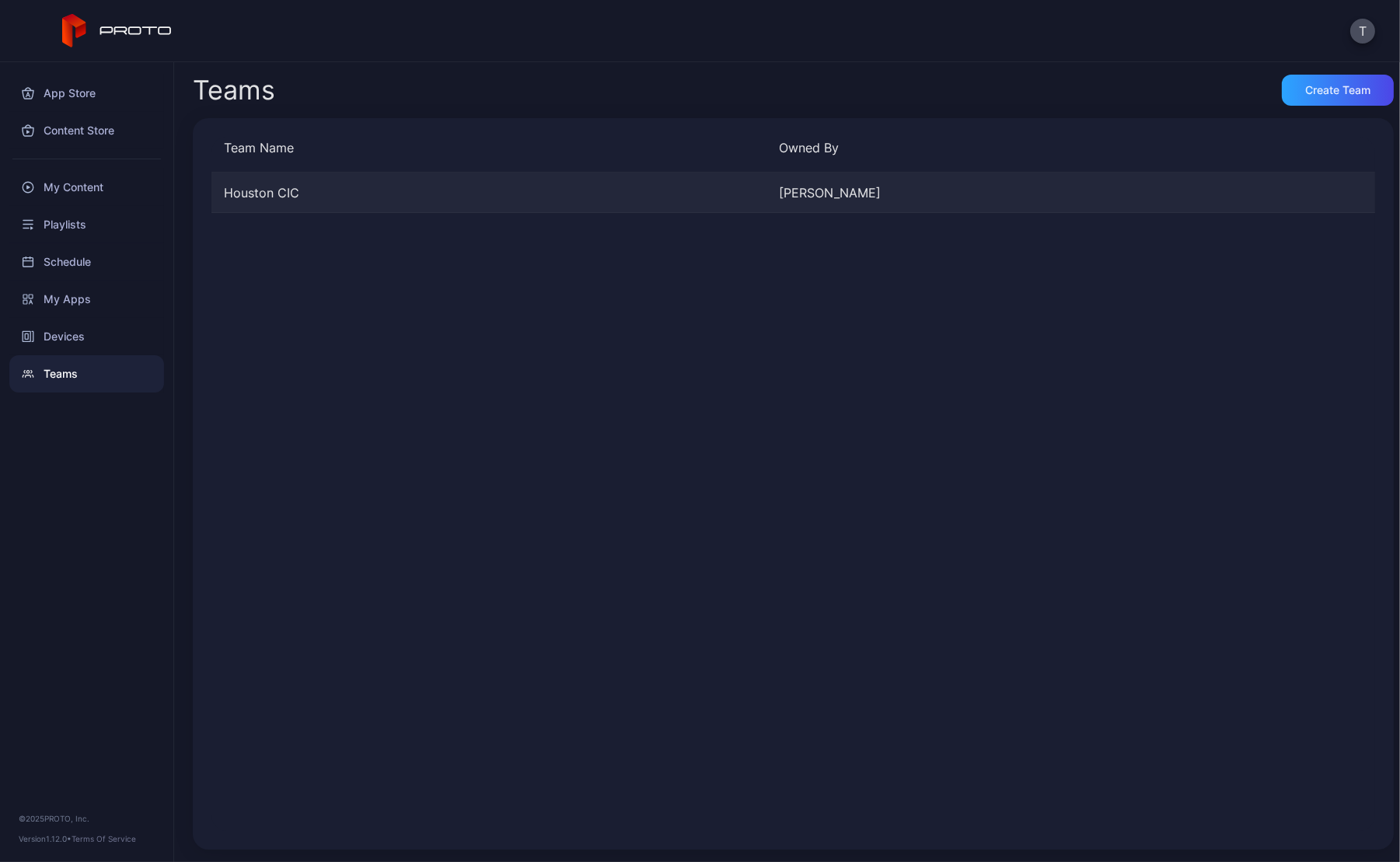
click at [290, 191] on div "Houston CIC" at bounding box center [489, 193] width 556 height 19
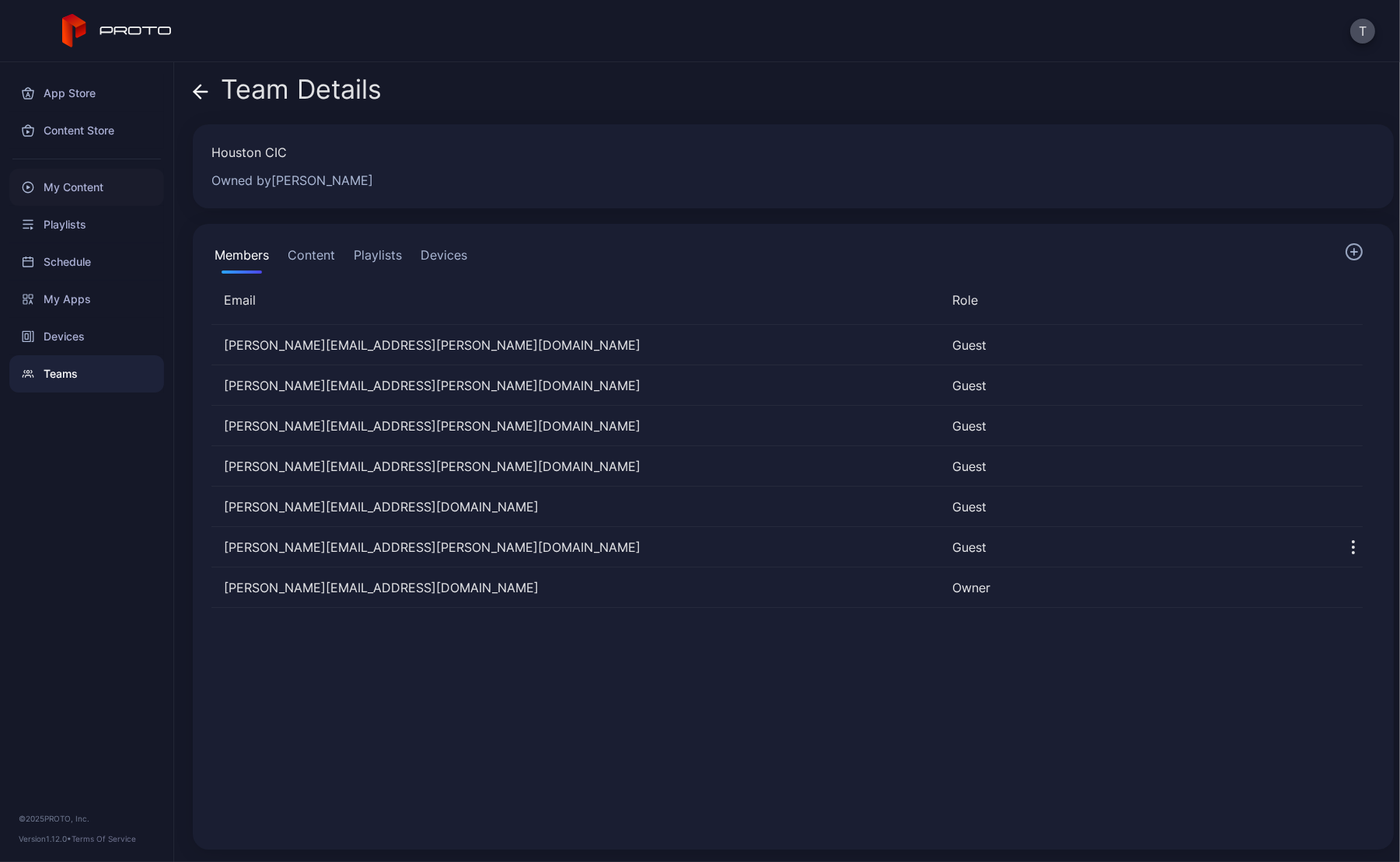
click at [75, 189] on div "My Content" at bounding box center [86, 187] width 155 height 37
